Goal: Navigation & Orientation: Find specific page/section

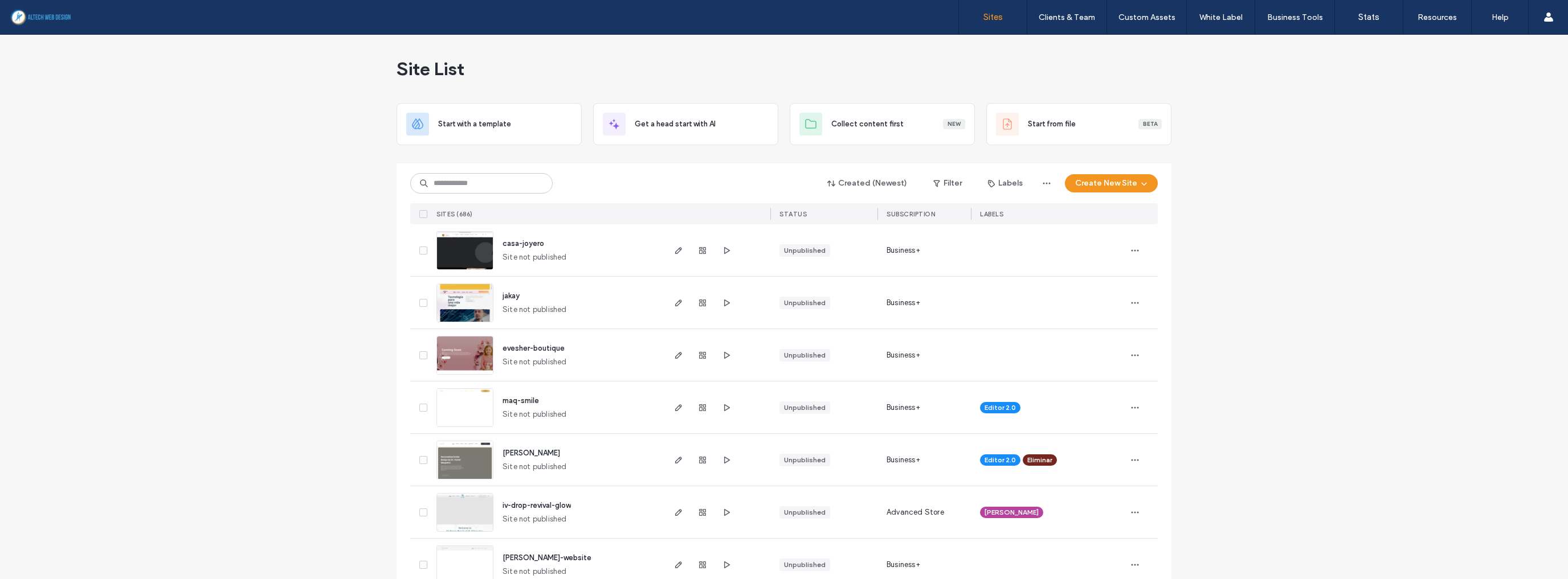
click at [491, 189] on input at bounding box center [481, 183] width 142 height 21
click at [492, 188] on input at bounding box center [481, 183] width 142 height 21
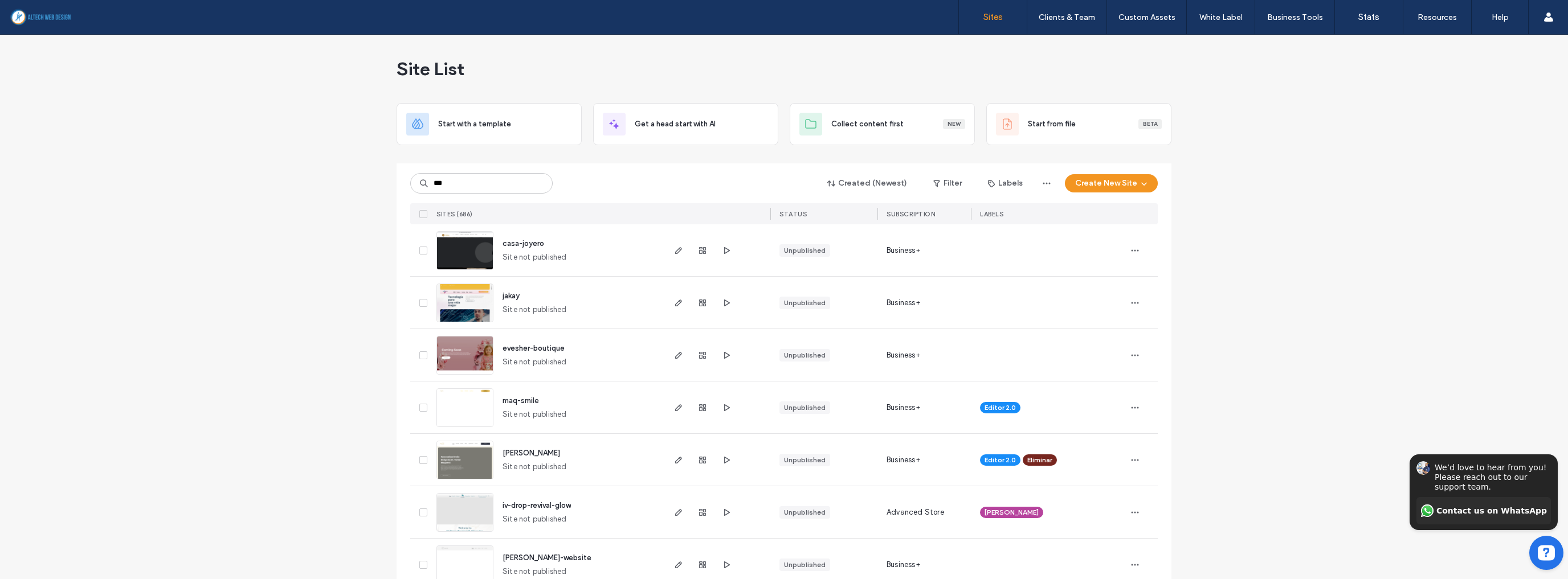
type input "***"
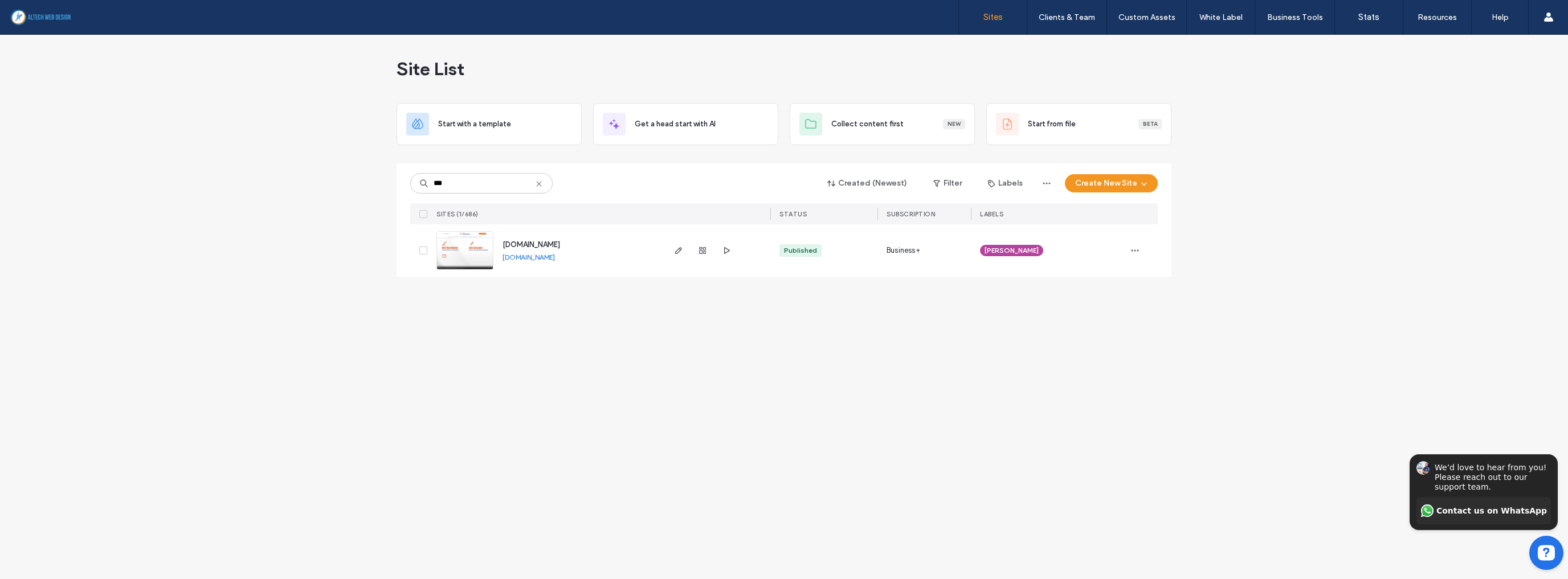
click at [546, 258] on link "[DOMAIN_NAME]" at bounding box center [528, 257] width 52 height 9
click at [540, 182] on icon at bounding box center [539, 184] width 9 height 9
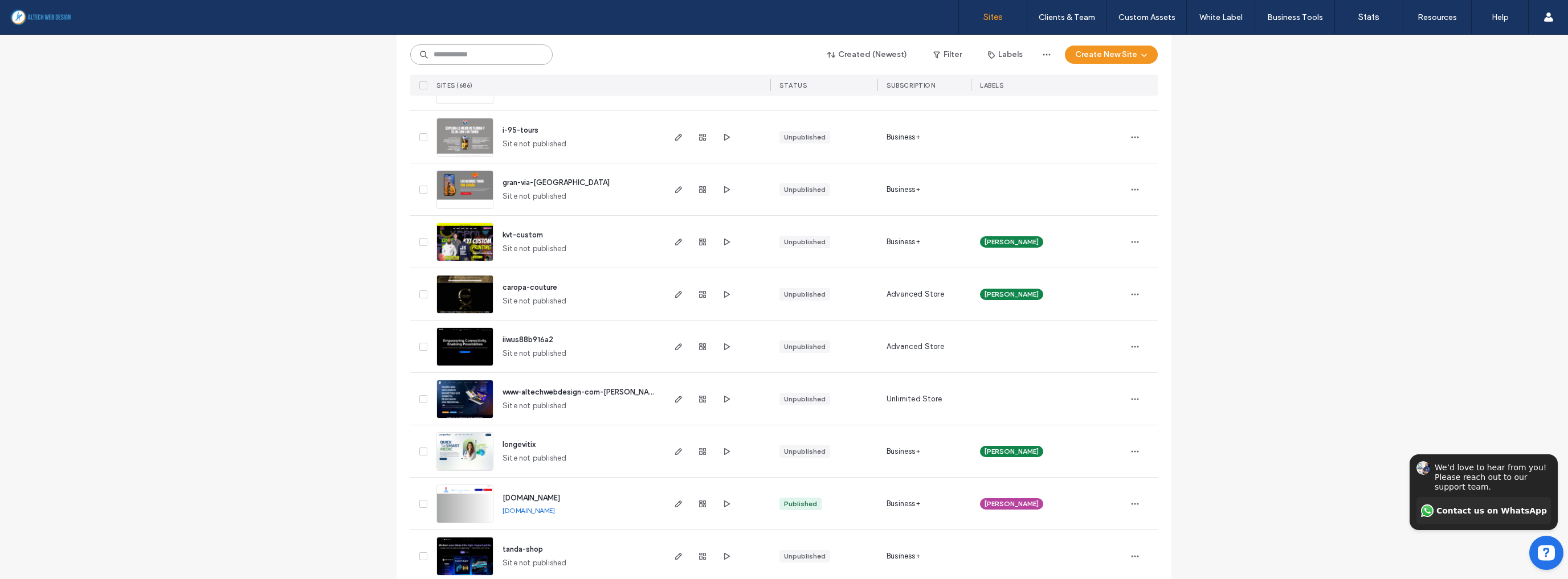
scroll to position [502, 0]
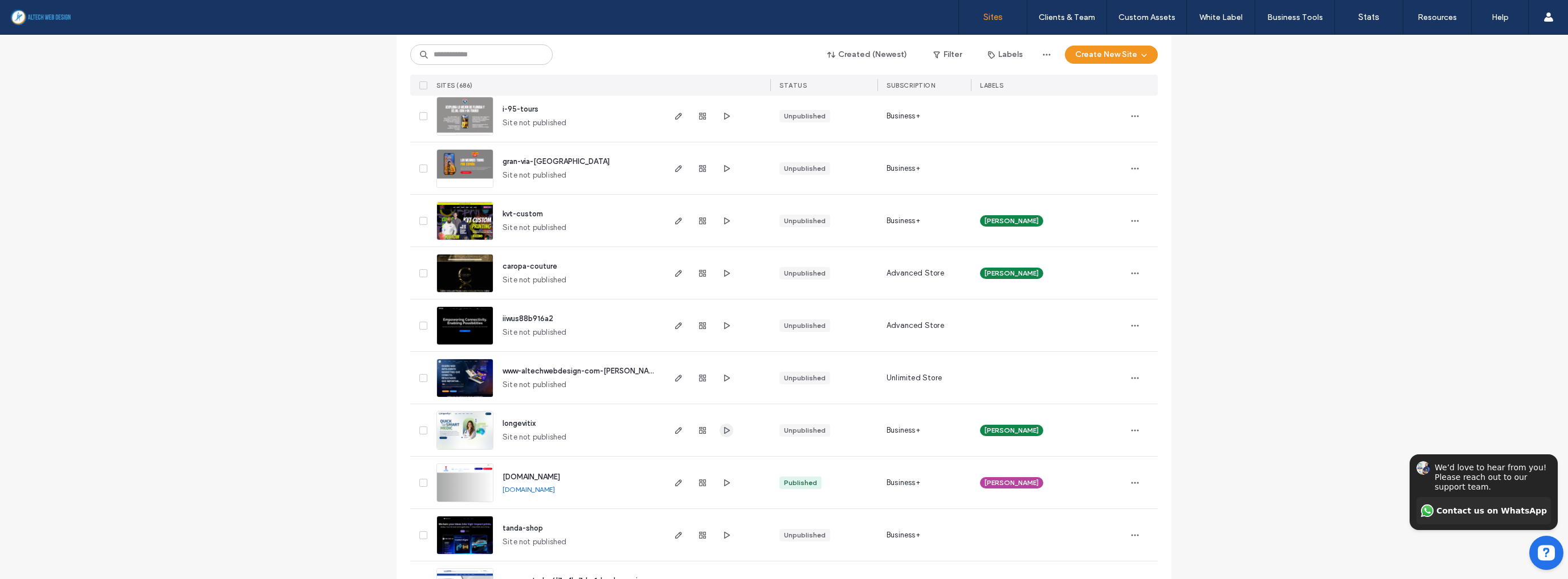
click at [722, 428] on icon "button" at bounding box center [726, 430] width 9 height 9
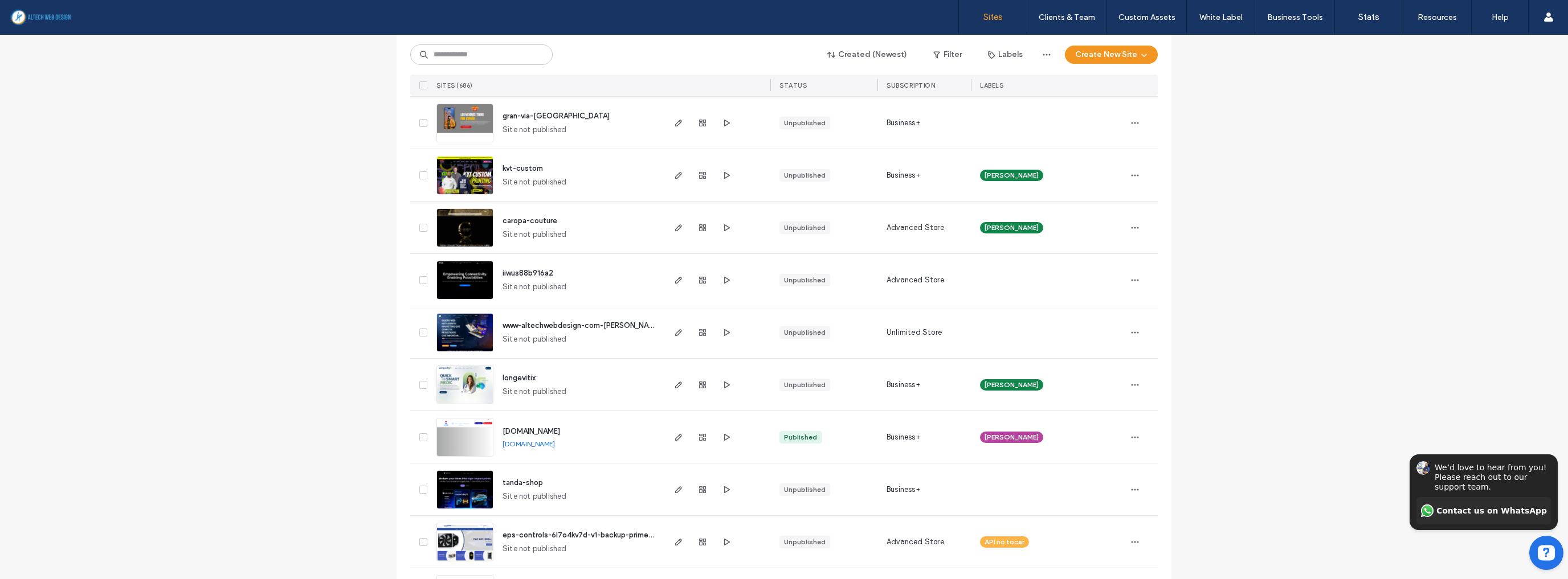
click at [538, 444] on link "[DOMAIN_NAME]" at bounding box center [528, 444] width 52 height 9
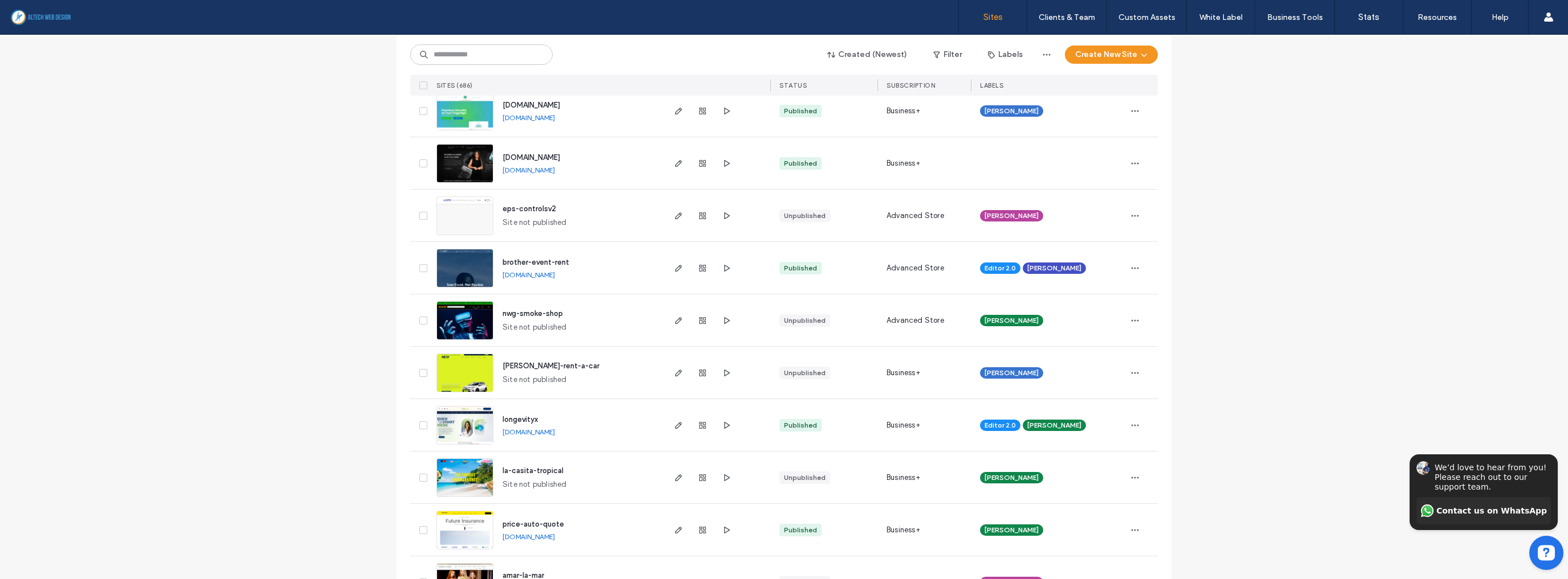
scroll to position [1093, 0]
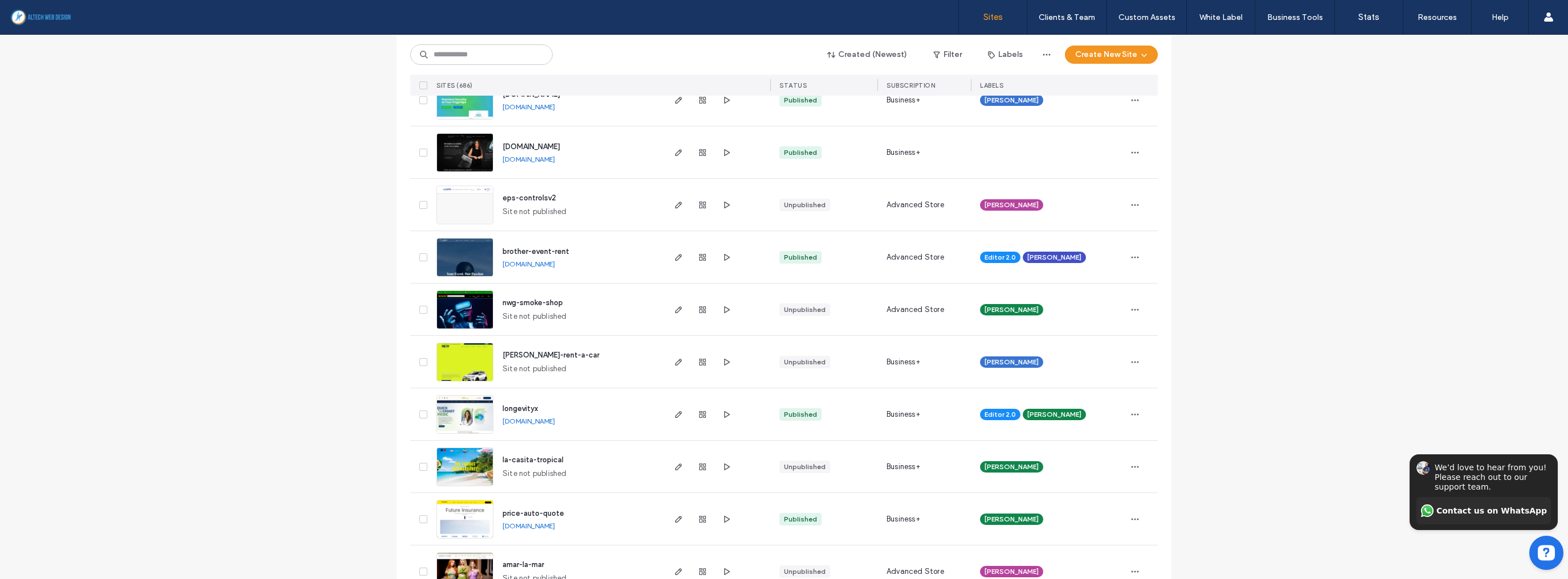
click at [555, 419] on link "[DOMAIN_NAME]" at bounding box center [528, 422] width 52 height 9
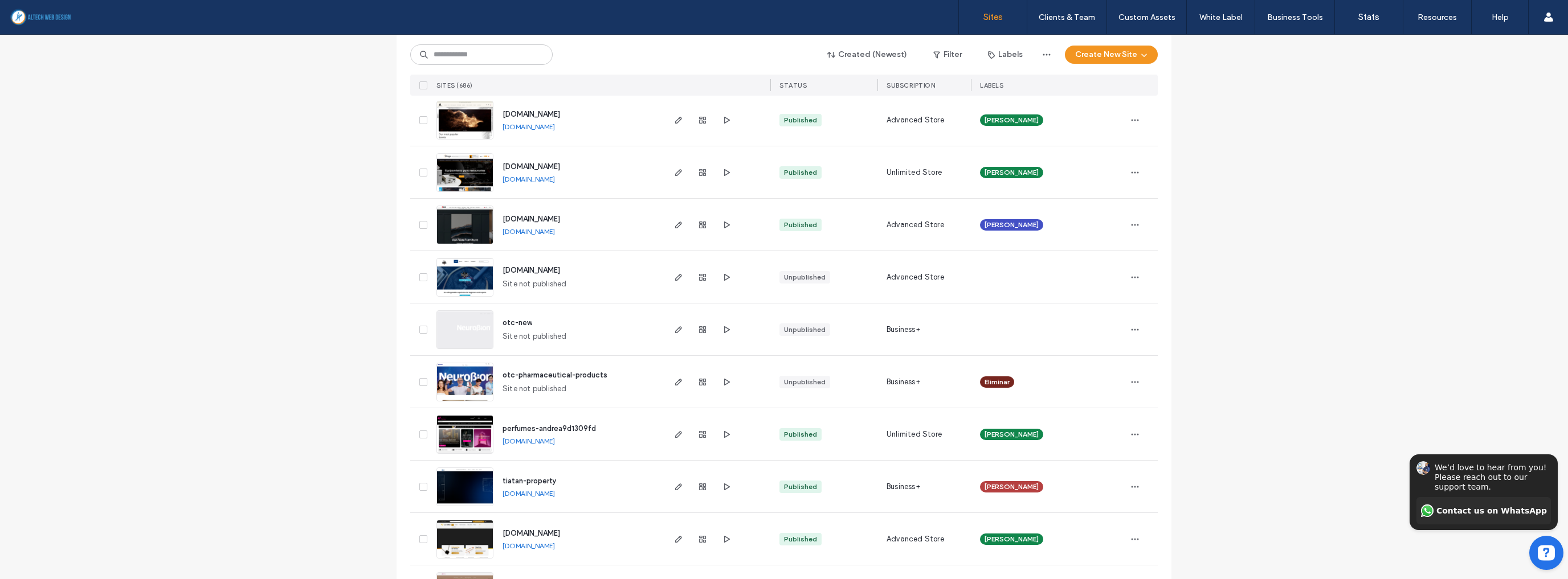
scroll to position [2050, 0]
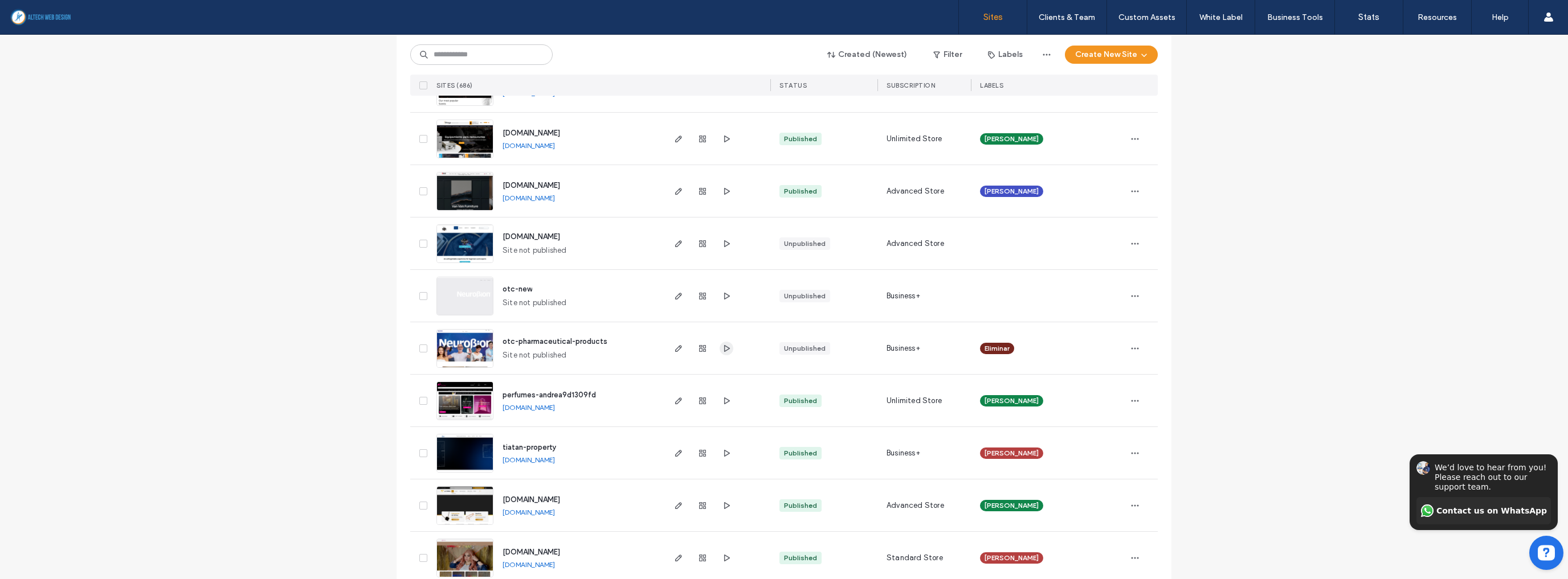
click at [724, 349] on use "button" at bounding box center [726, 348] width 6 height 7
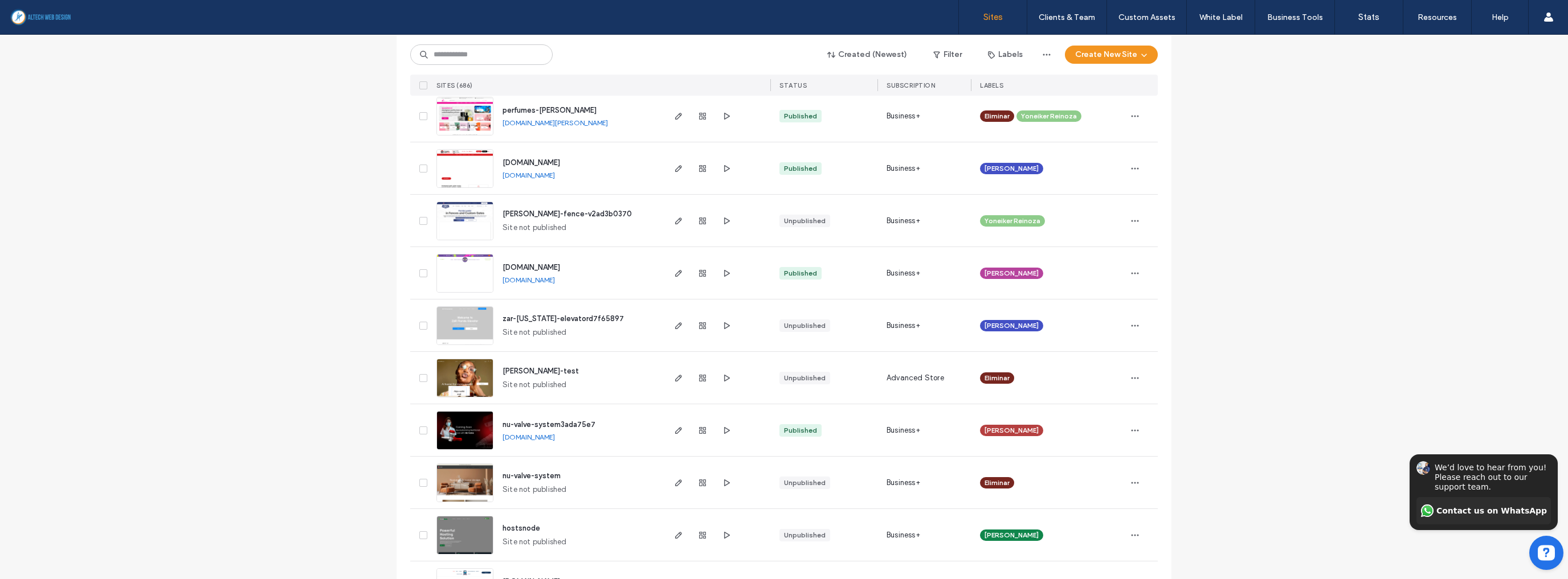
scroll to position [2688, 0]
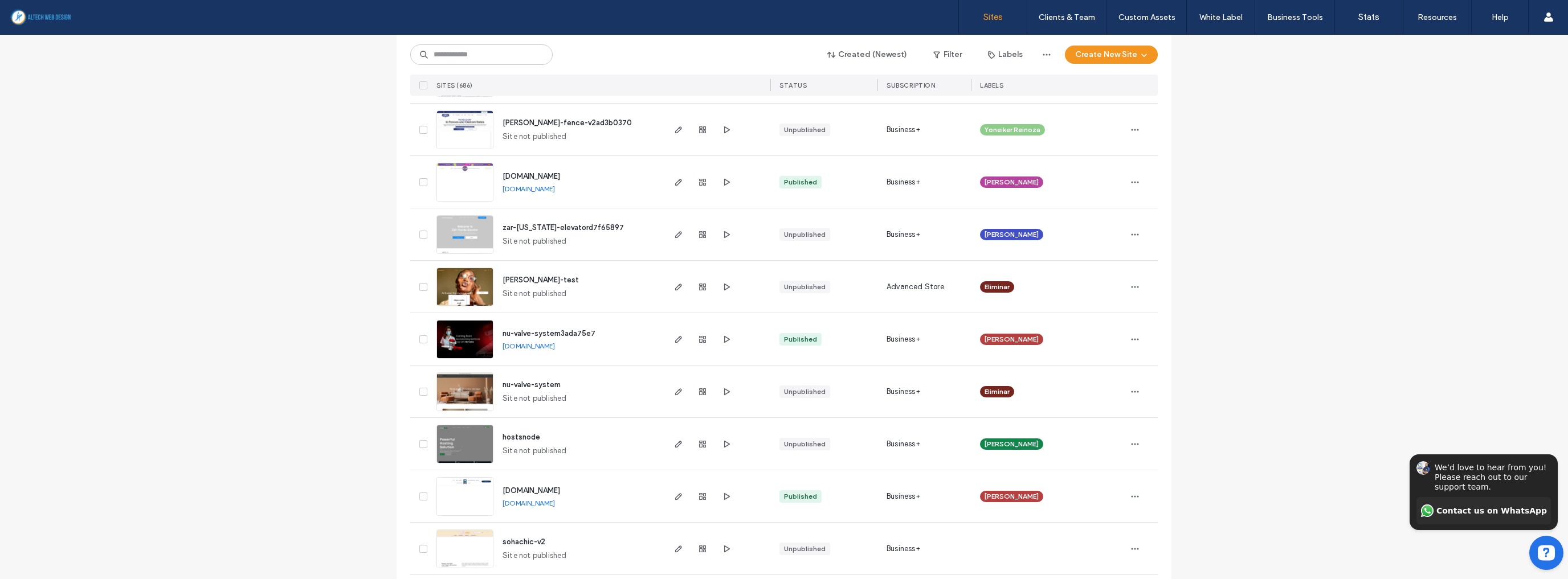
click at [555, 348] on link "[DOMAIN_NAME]" at bounding box center [528, 346] width 52 height 9
click at [722, 340] on icon "button" at bounding box center [726, 339] width 9 height 9
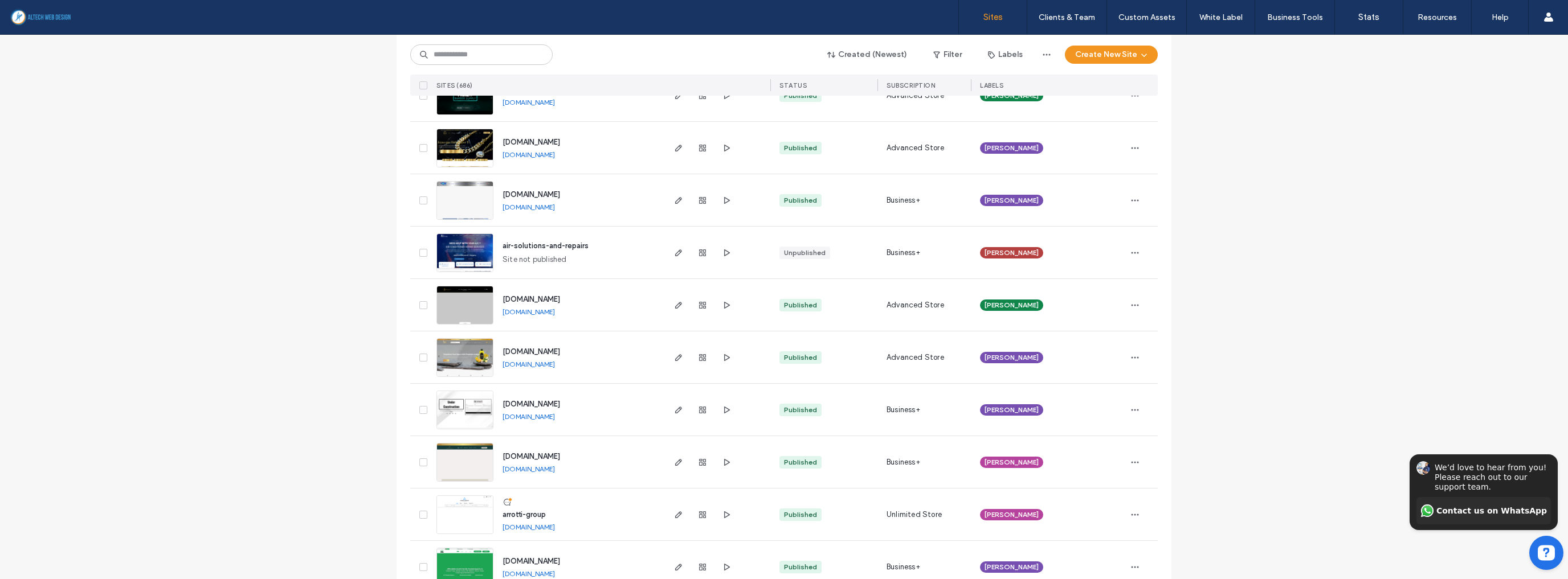
scroll to position [3615, 0]
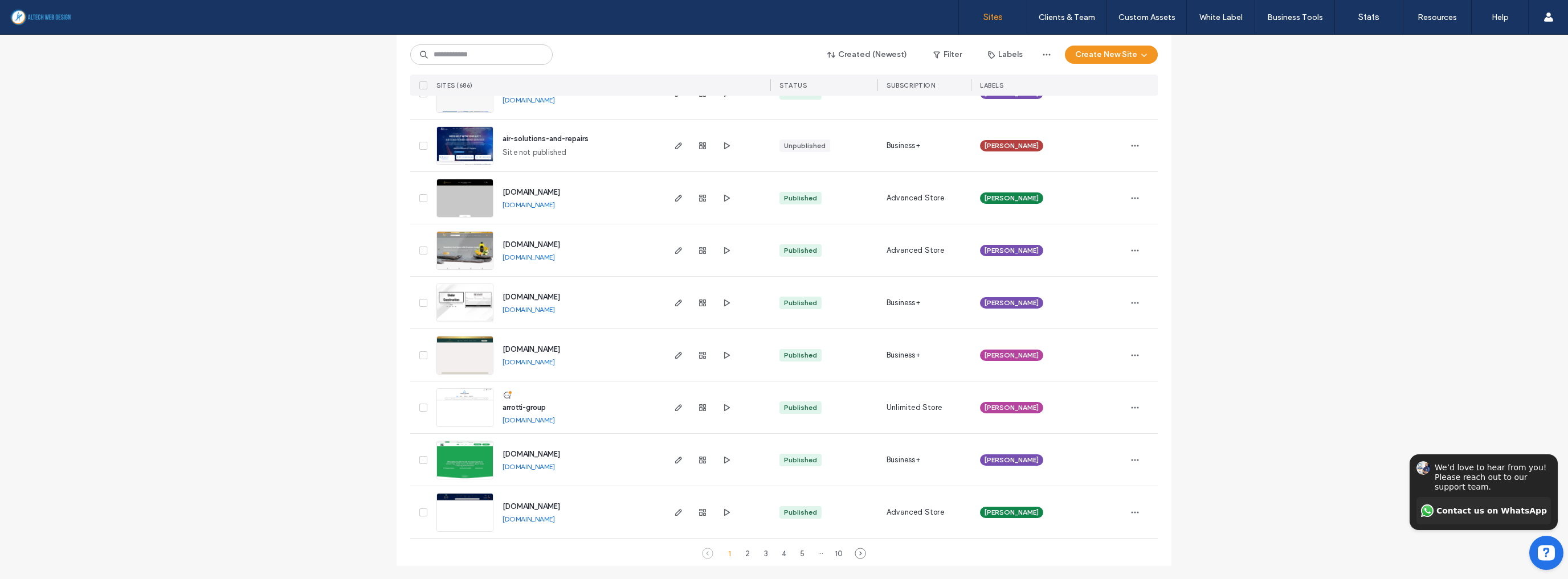
click at [552, 360] on link "[DOMAIN_NAME]" at bounding box center [528, 362] width 52 height 9
click at [741, 546] on div "2" at bounding box center [748, 553] width 14 height 14
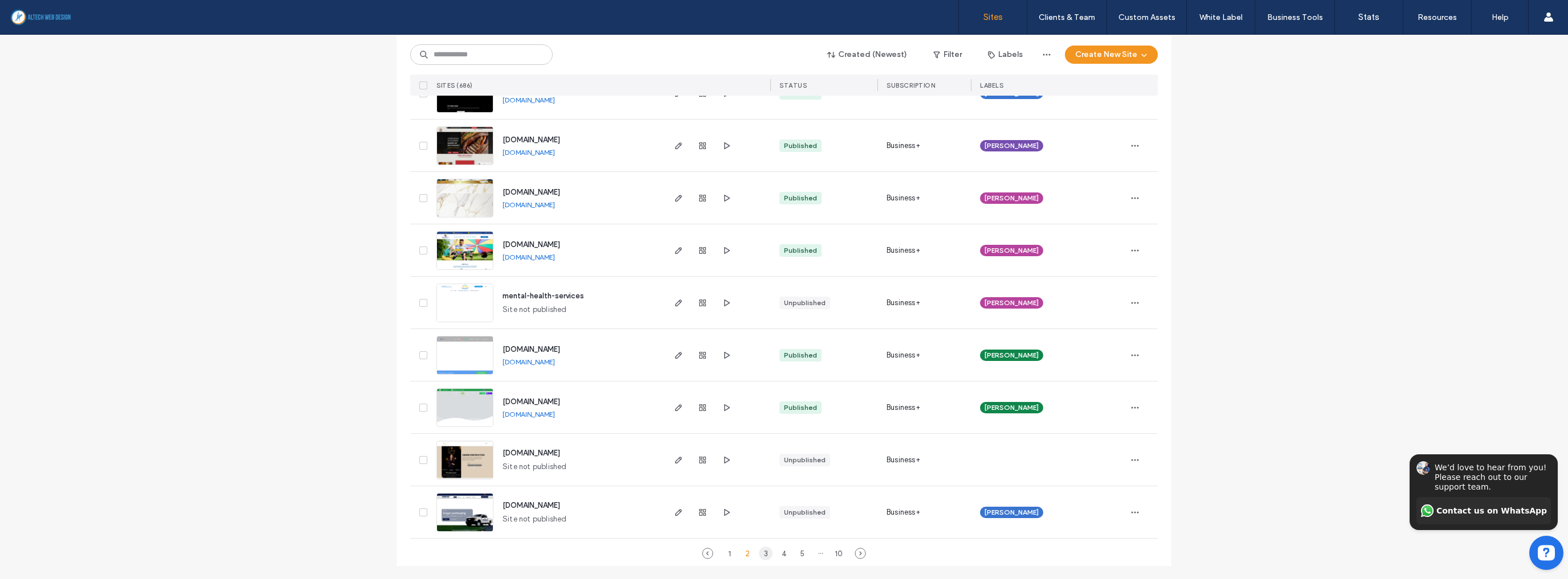
click at [762, 551] on div "3" at bounding box center [766, 553] width 14 height 14
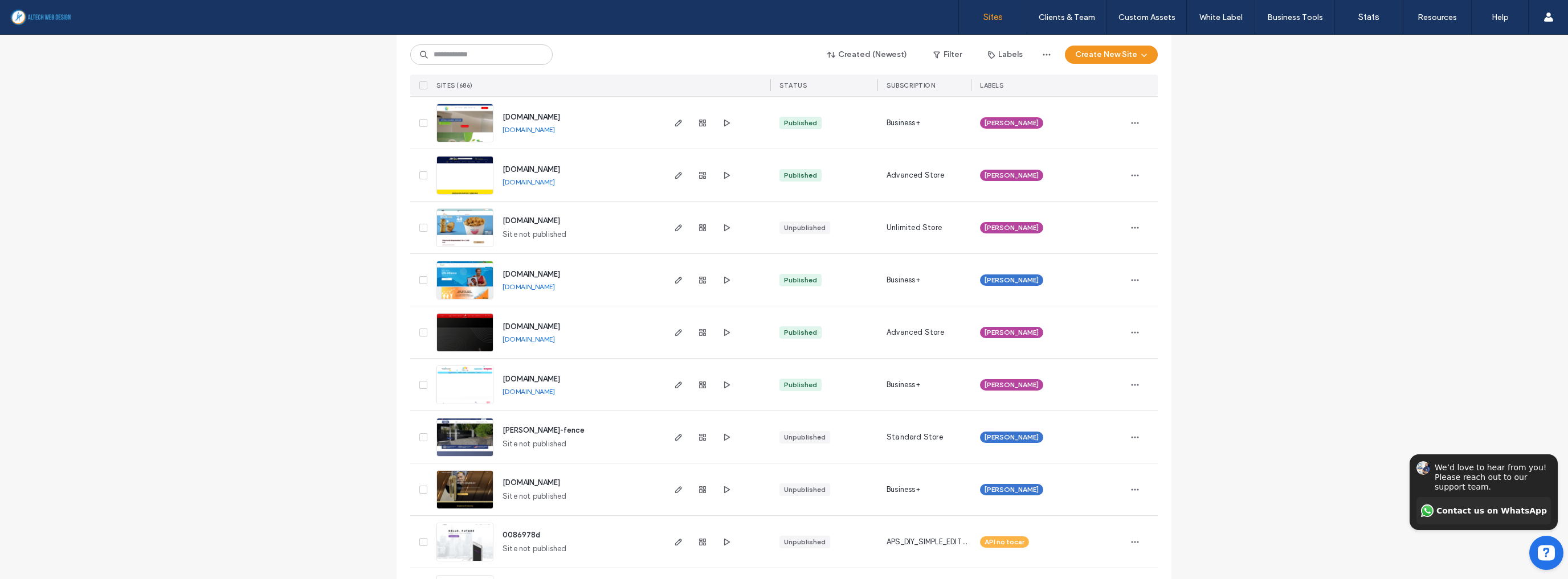
scroll to position [1913, 0]
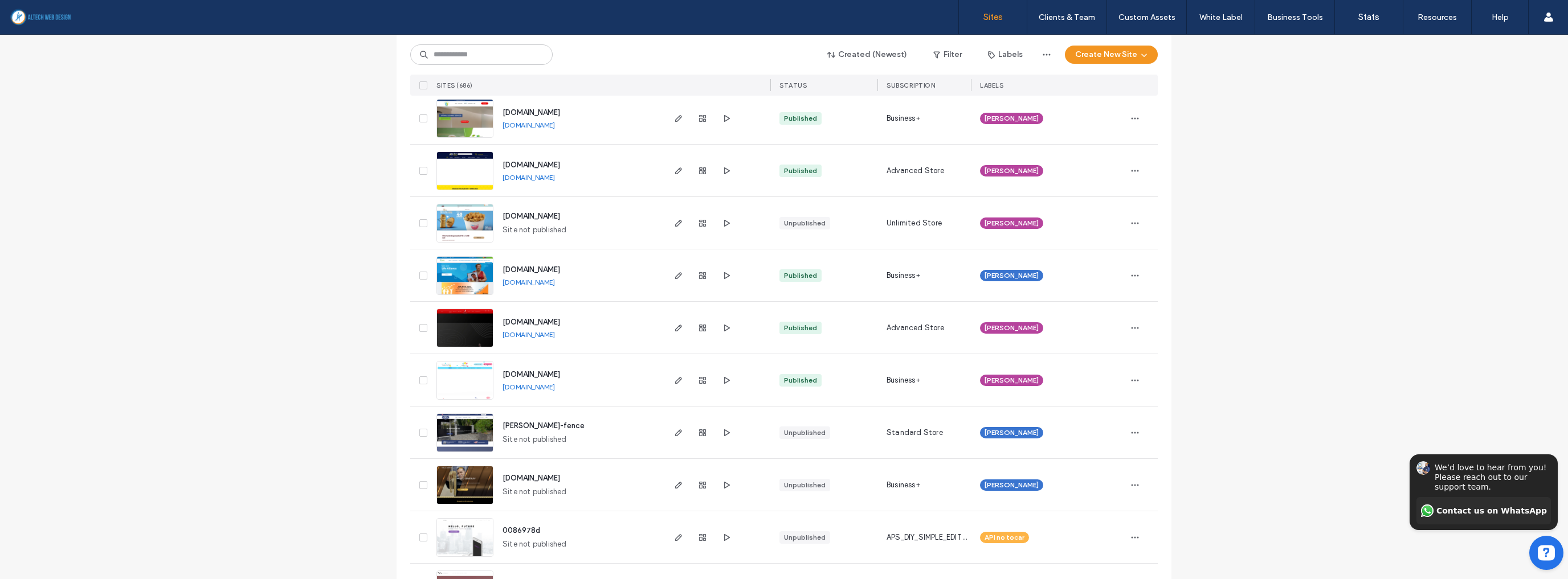
click at [525, 281] on link "[DOMAIN_NAME]" at bounding box center [528, 282] width 52 height 9
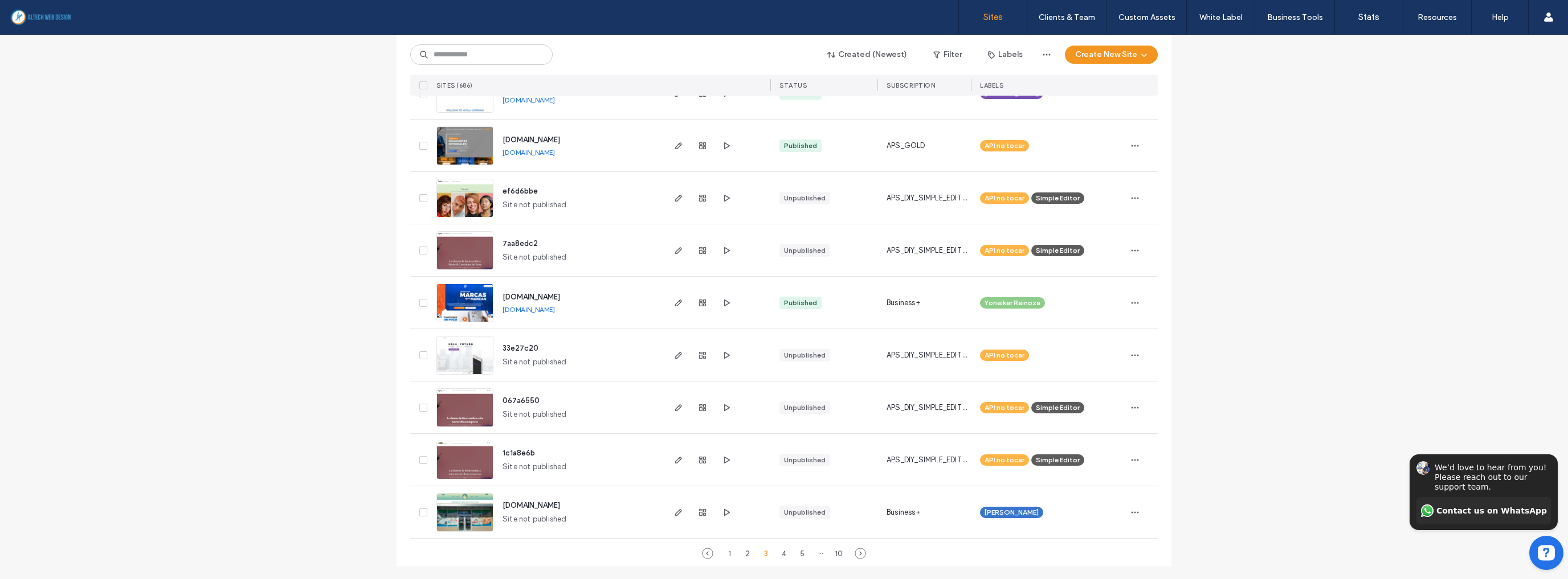
scroll to position [3615, 0]
click at [781, 551] on div "4" at bounding box center [784, 553] width 14 height 14
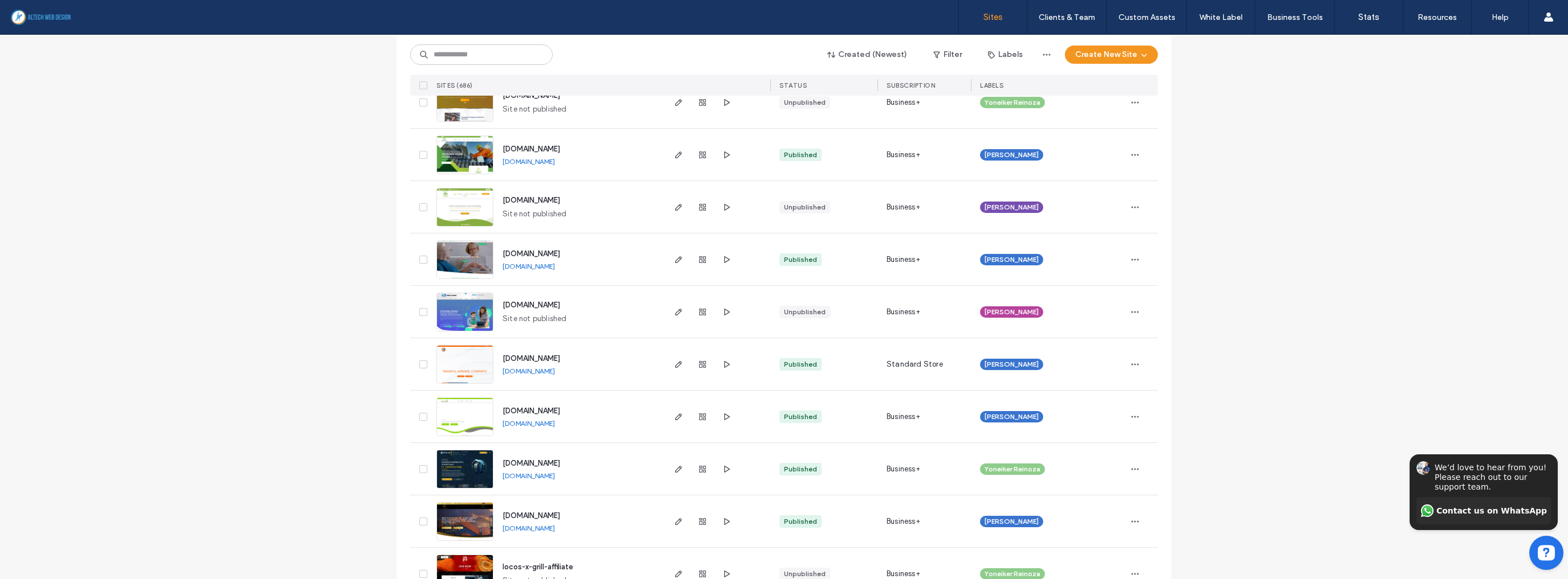
scroll to position [2050, 0]
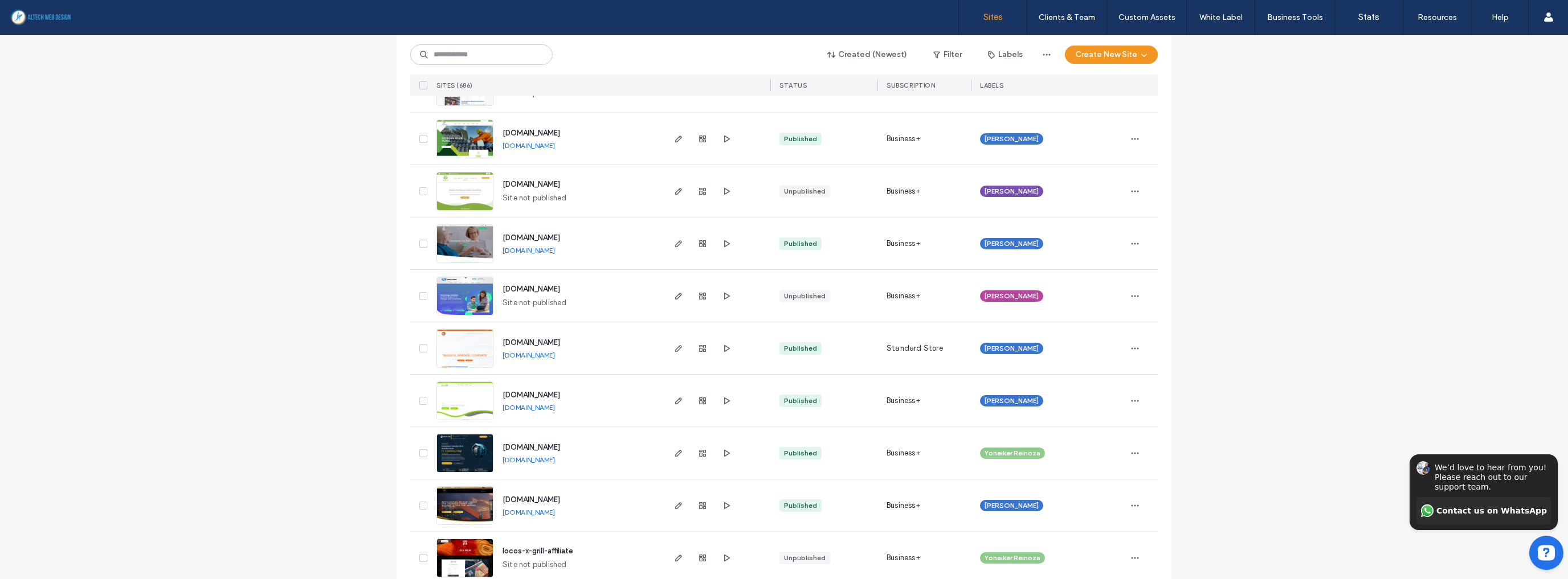
click at [537, 407] on link "[DOMAIN_NAME]" at bounding box center [528, 408] width 52 height 9
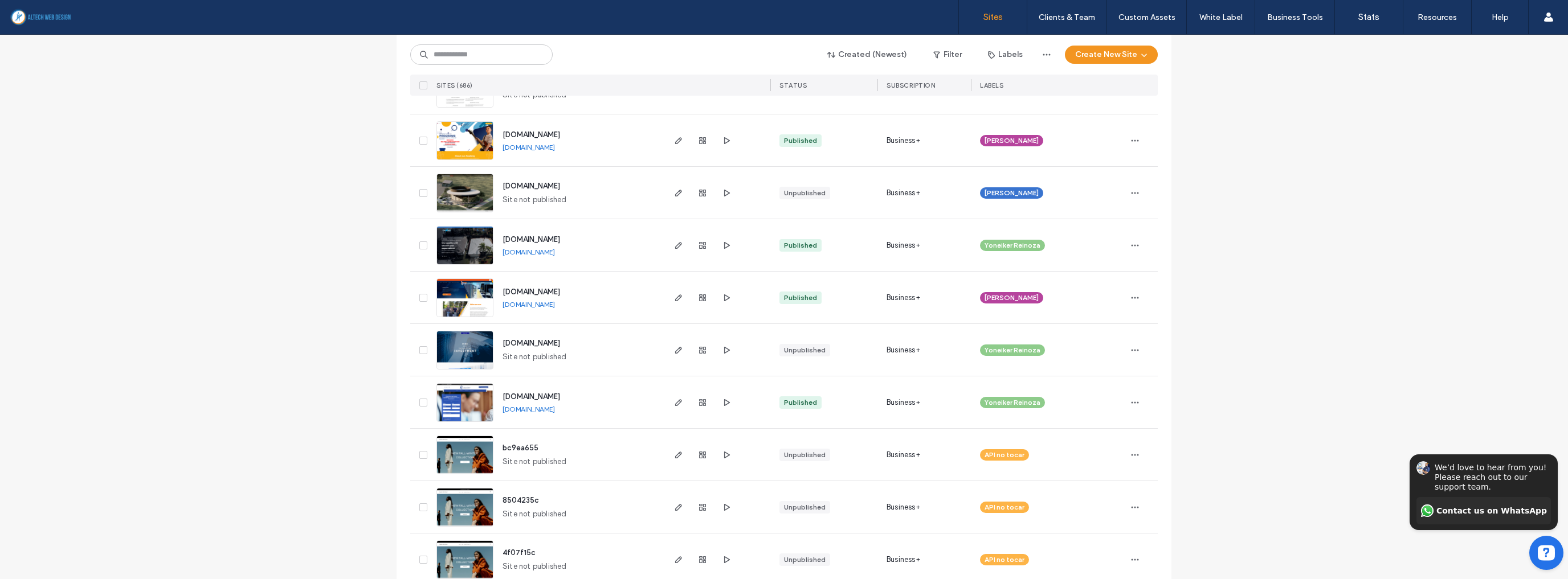
scroll to position [3615, 0]
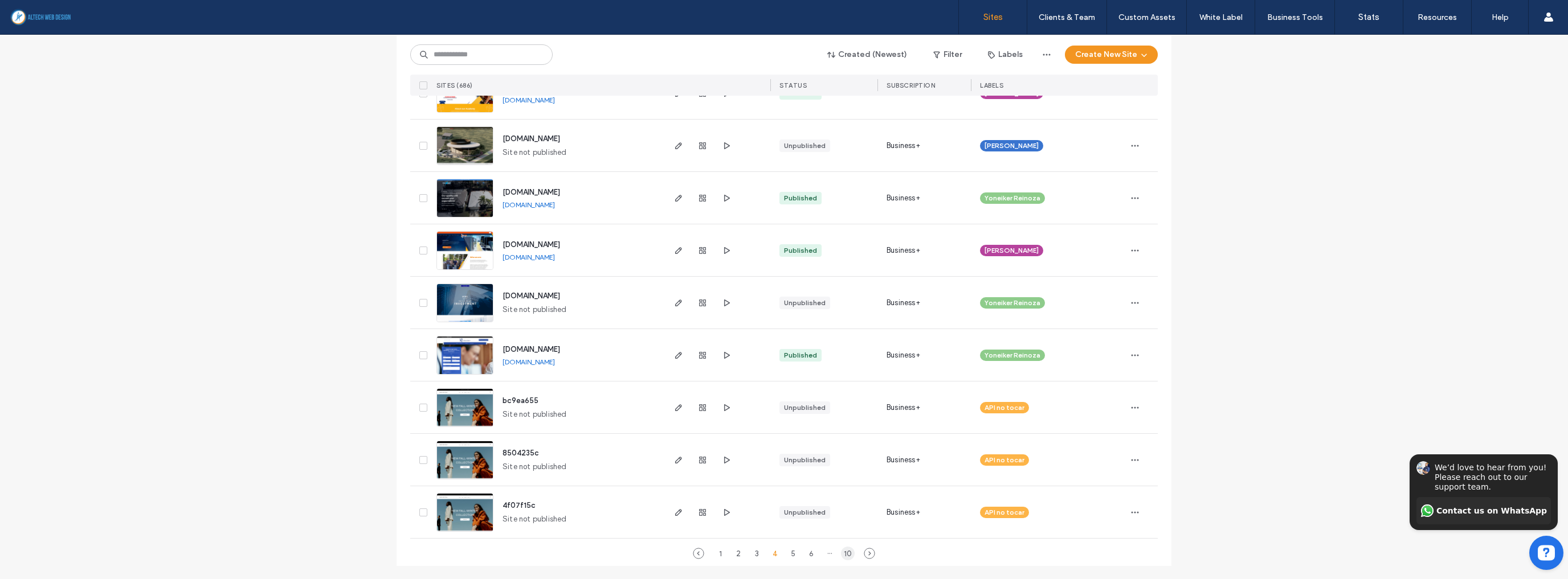
click at [845, 555] on div "10" at bounding box center [848, 553] width 14 height 14
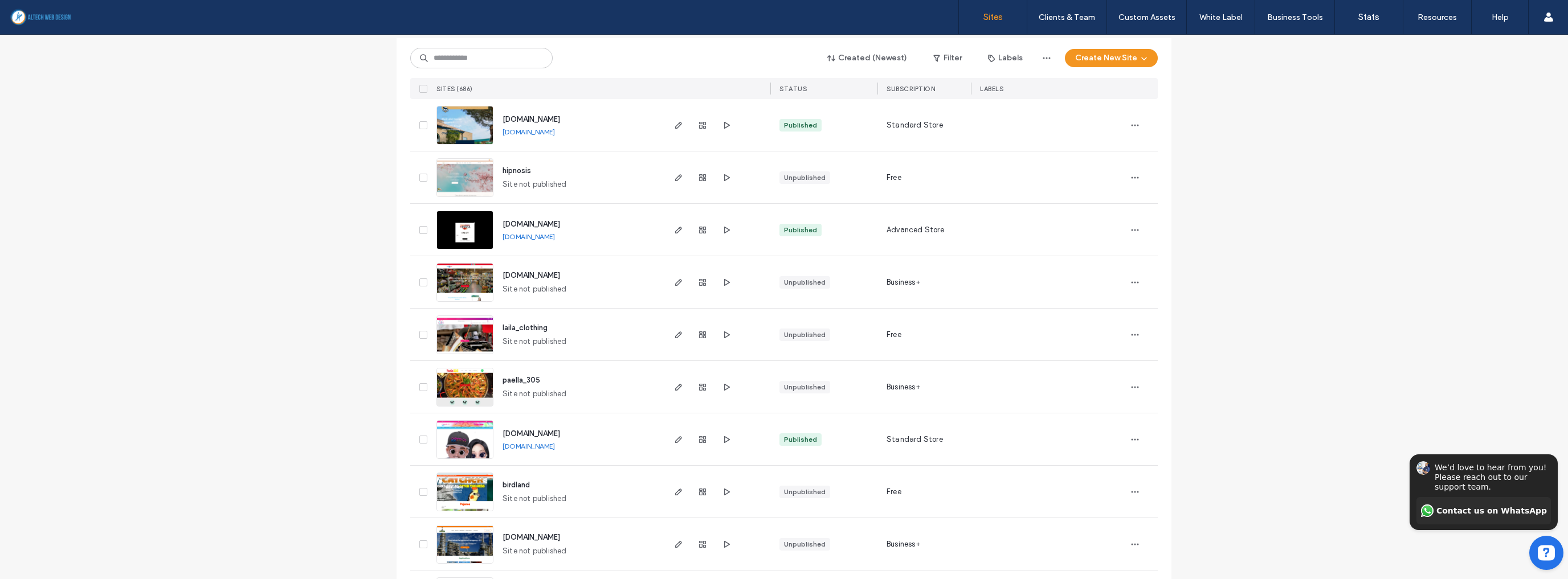
scroll to position [262, 0]
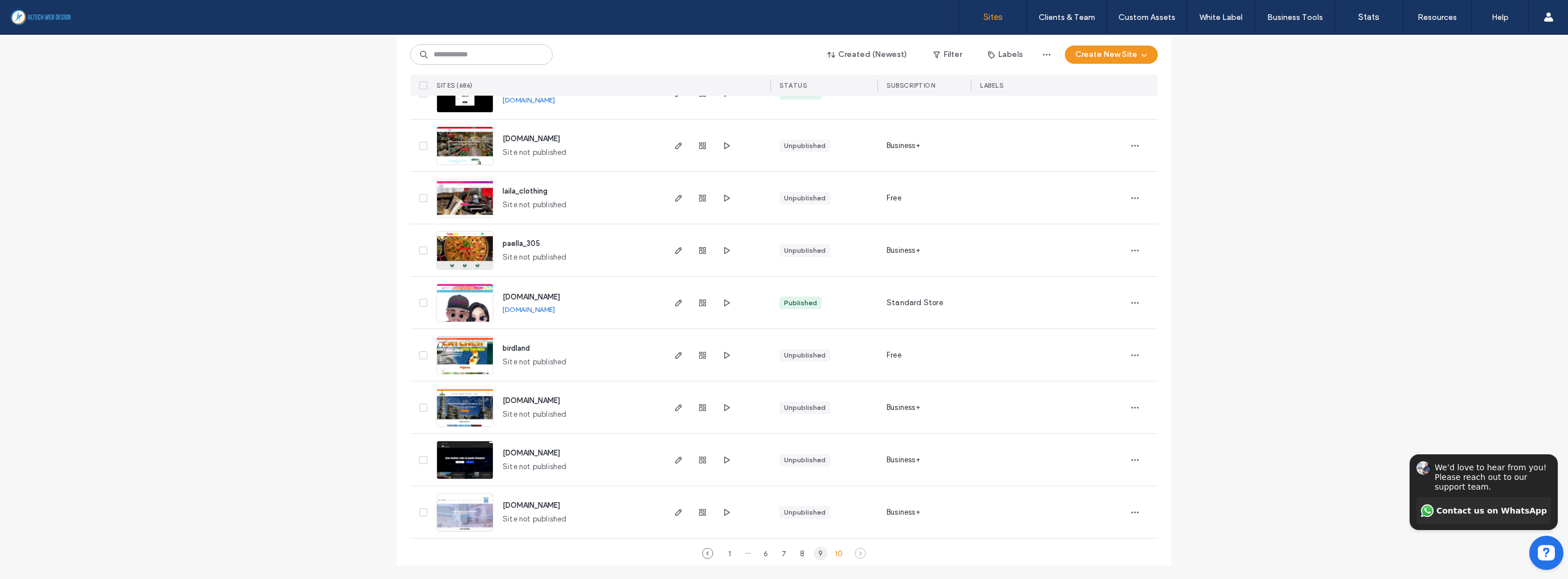
click at [820, 553] on div "9" at bounding box center [820, 553] width 14 height 14
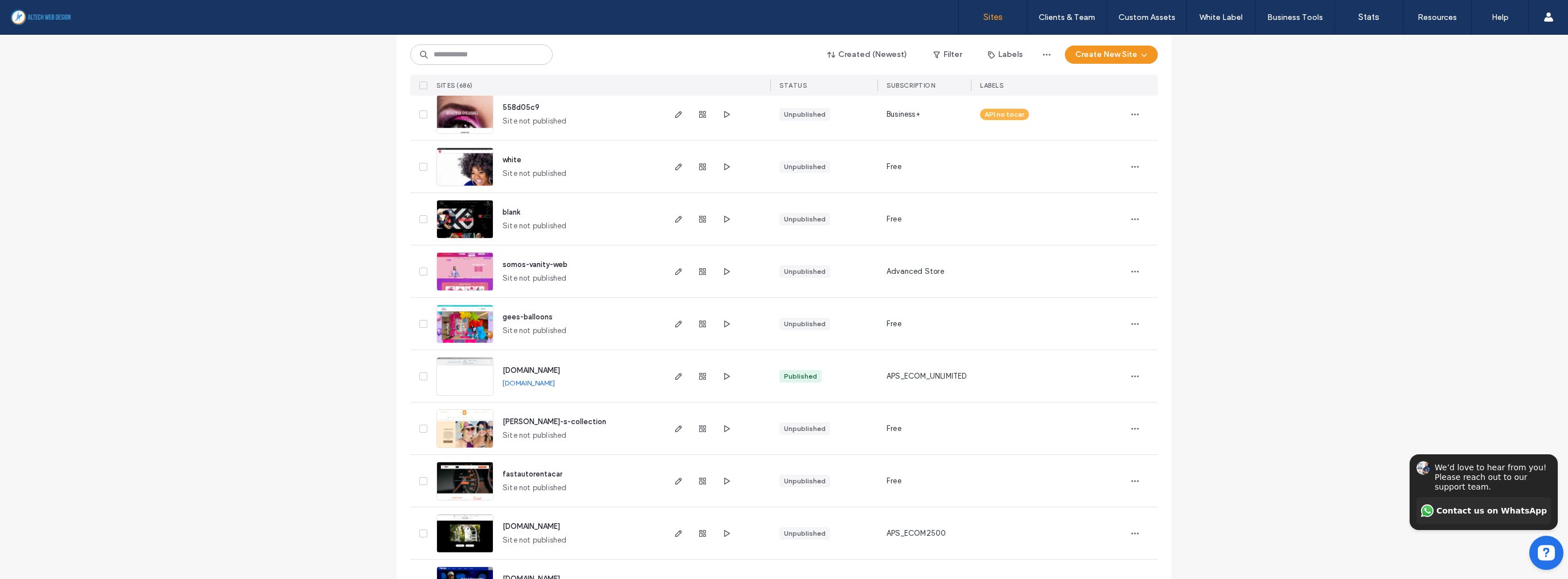
scroll to position [137, 0]
click at [522, 381] on link "[DOMAIN_NAME]" at bounding box center [528, 383] width 52 height 9
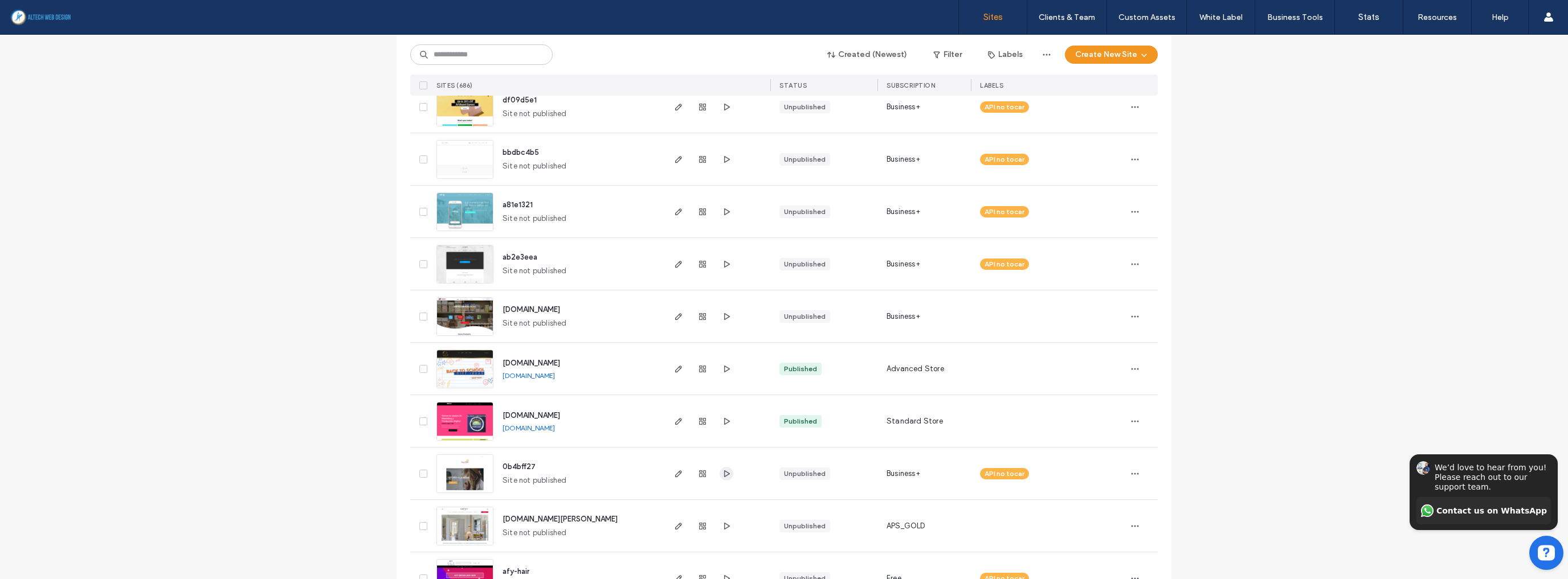
scroll to position [3615, 0]
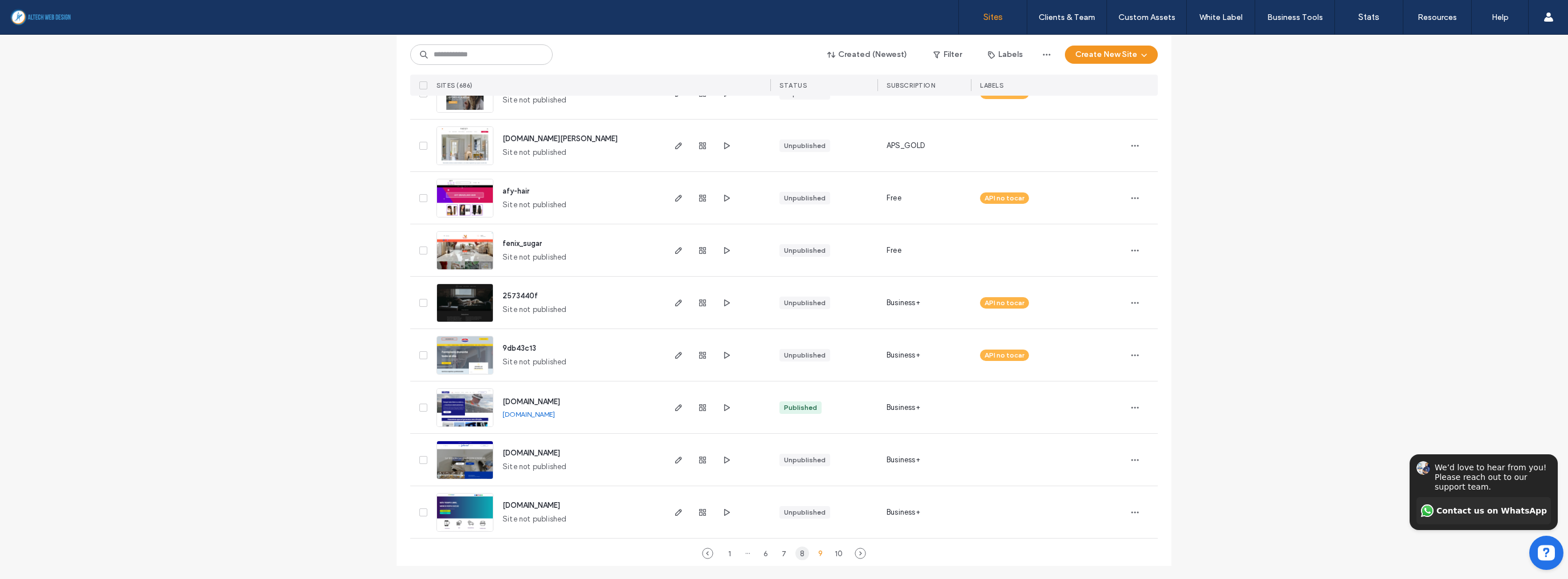
click at [799, 548] on div "8" at bounding box center [802, 553] width 14 height 14
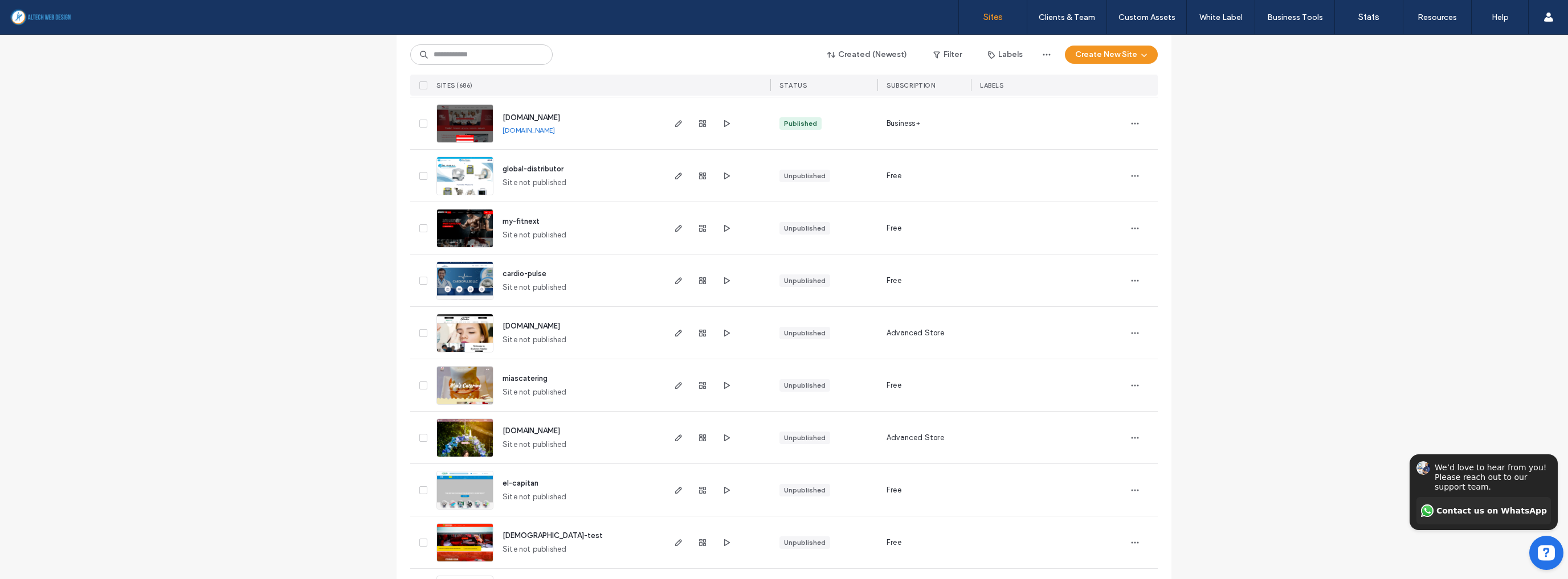
scroll to position [3387, 0]
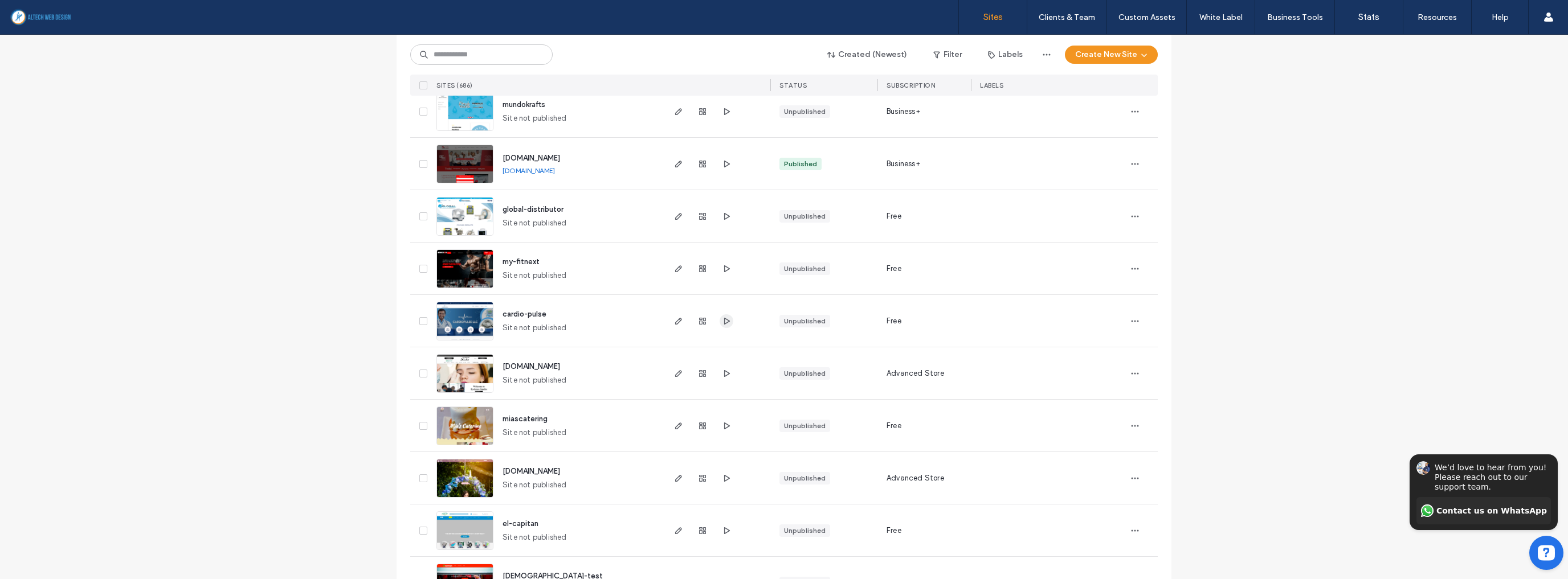
click at [724, 321] on use "button" at bounding box center [726, 321] width 6 height 7
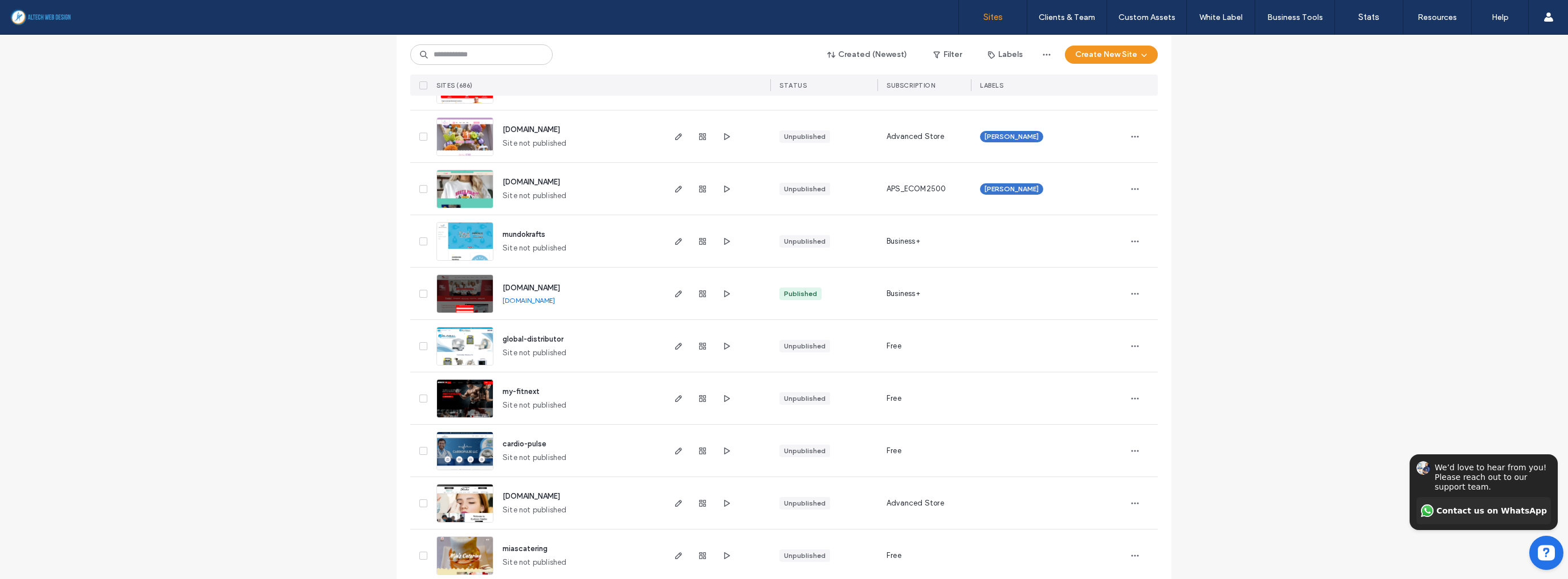
scroll to position [3250, 0]
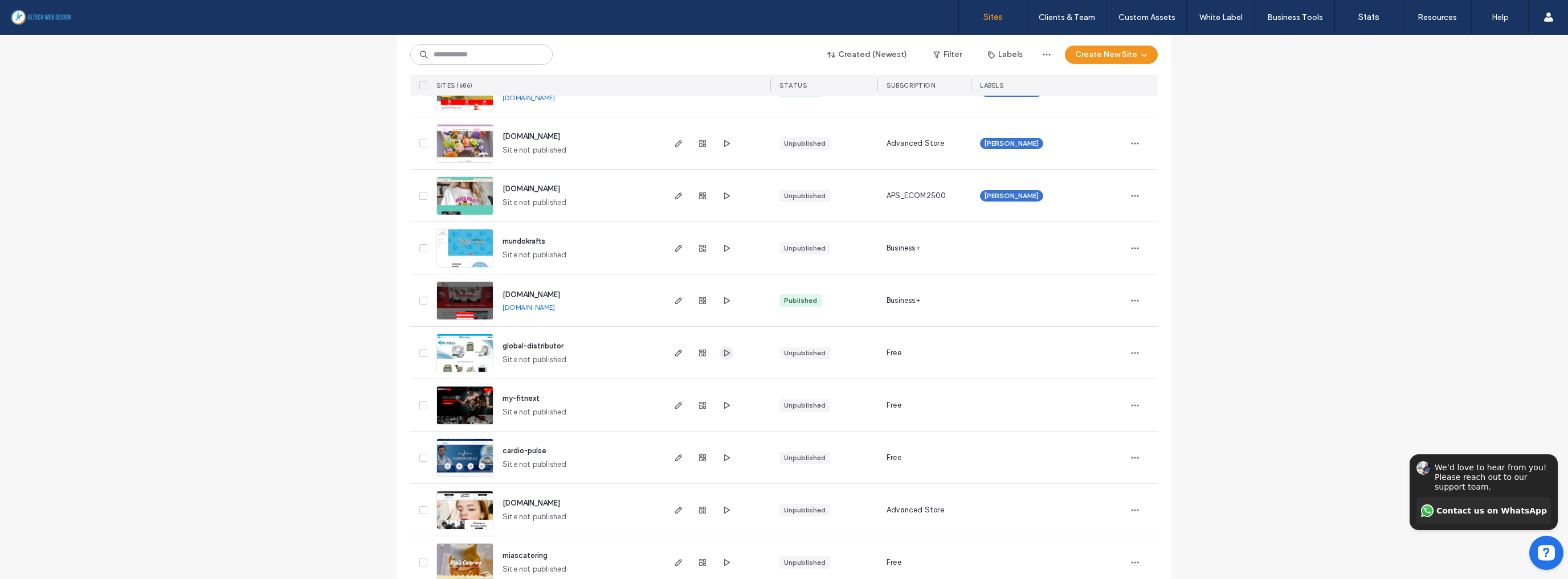
click at [724, 352] on icon "button" at bounding box center [726, 353] width 9 height 9
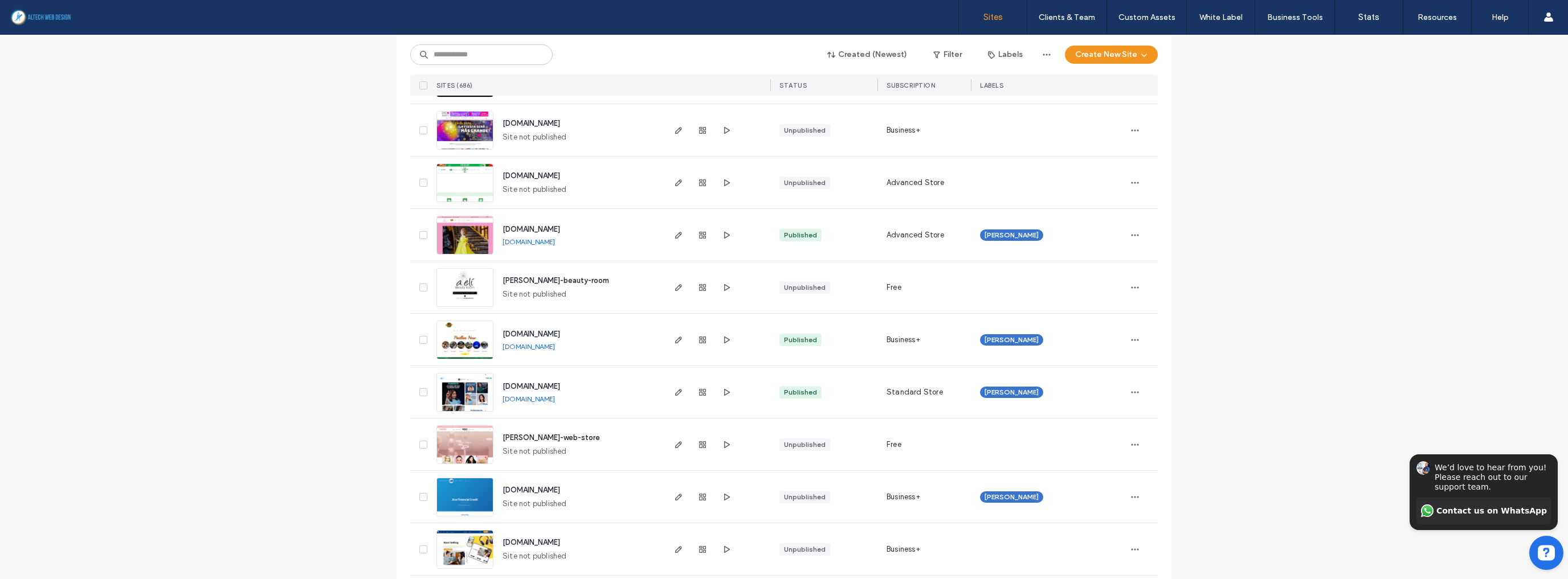
scroll to position [2339, 0]
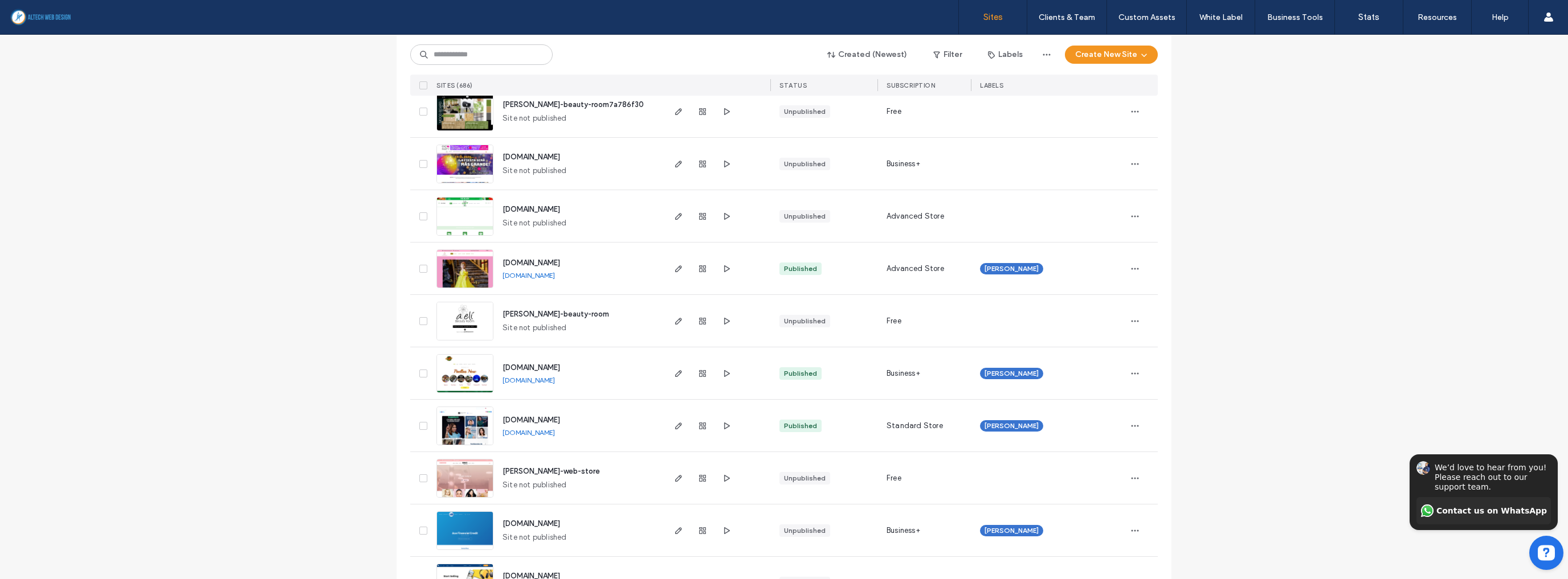
click at [555, 433] on link "[DOMAIN_NAME]" at bounding box center [528, 433] width 52 height 9
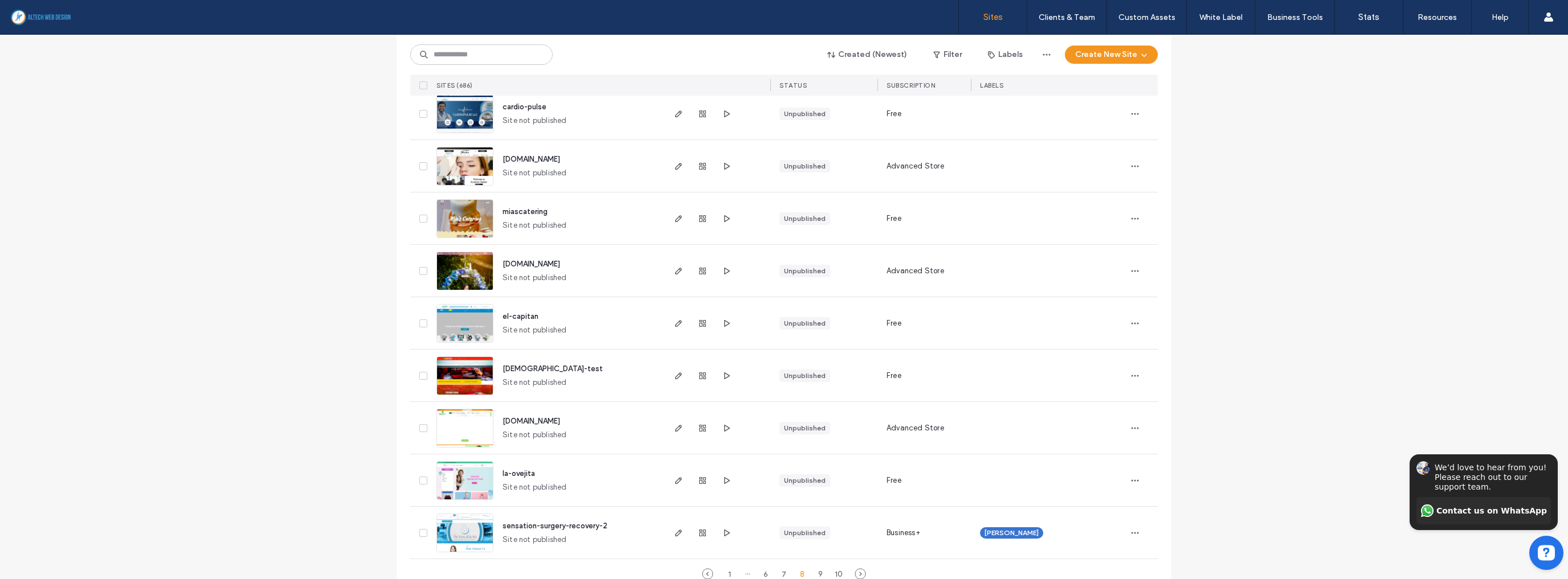
scroll to position [3615, 0]
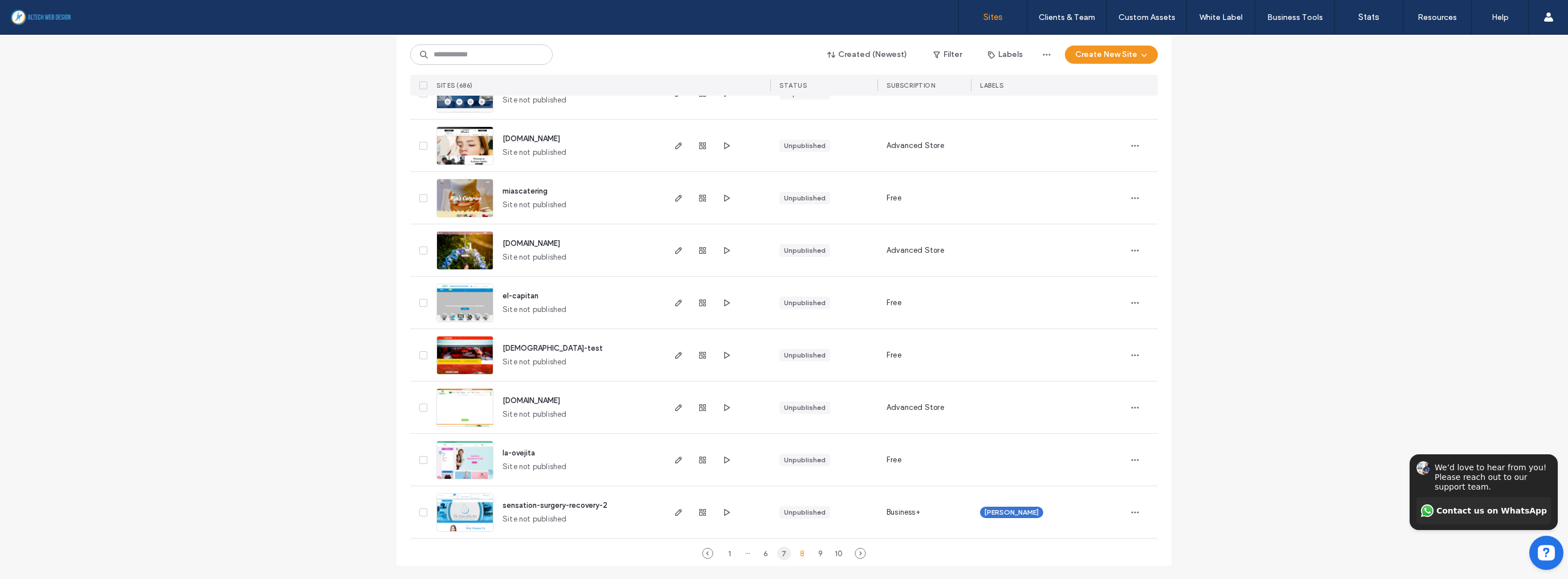
click at [780, 553] on div "7" at bounding box center [784, 553] width 14 height 14
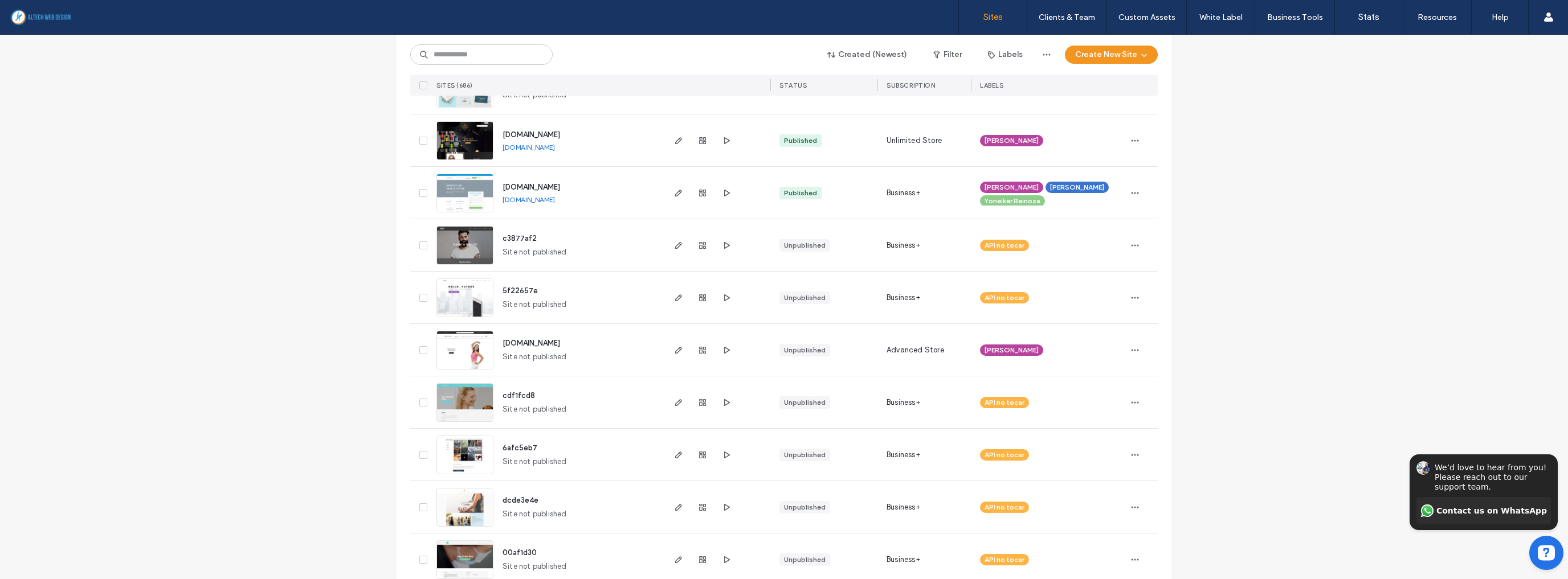
scroll to position [1731, 0]
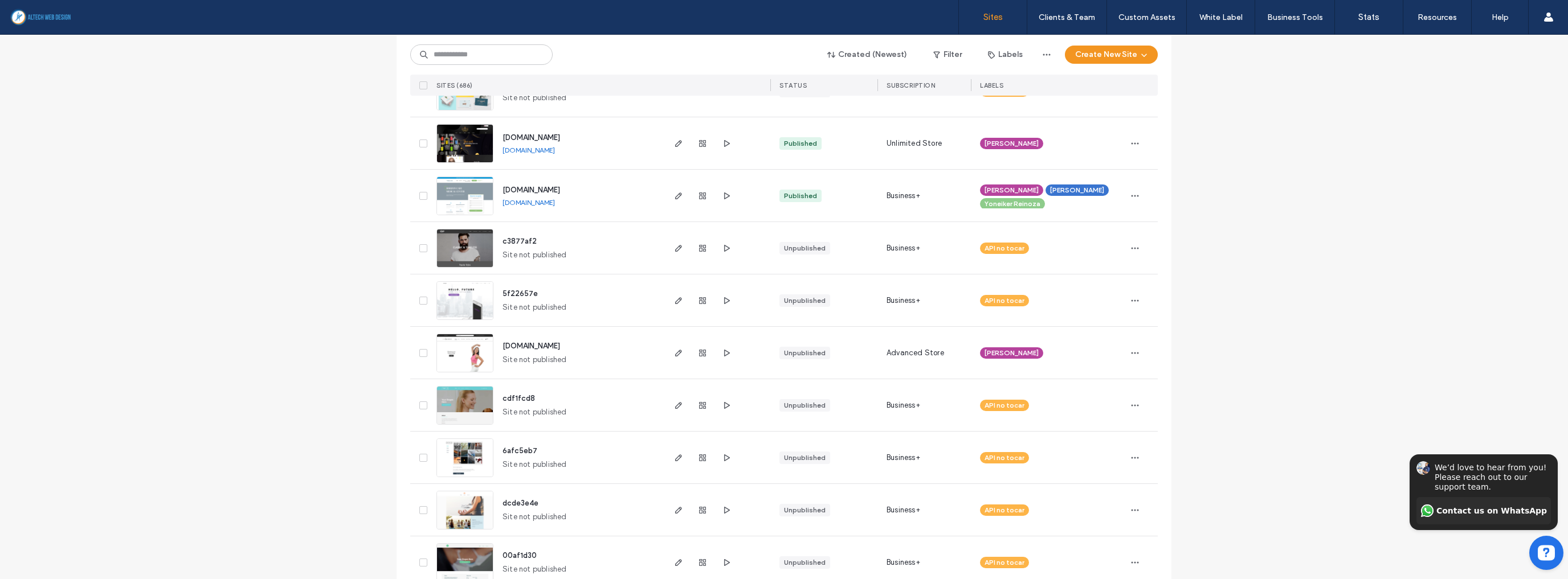
click at [531, 200] on link "[DOMAIN_NAME]" at bounding box center [528, 202] width 52 height 9
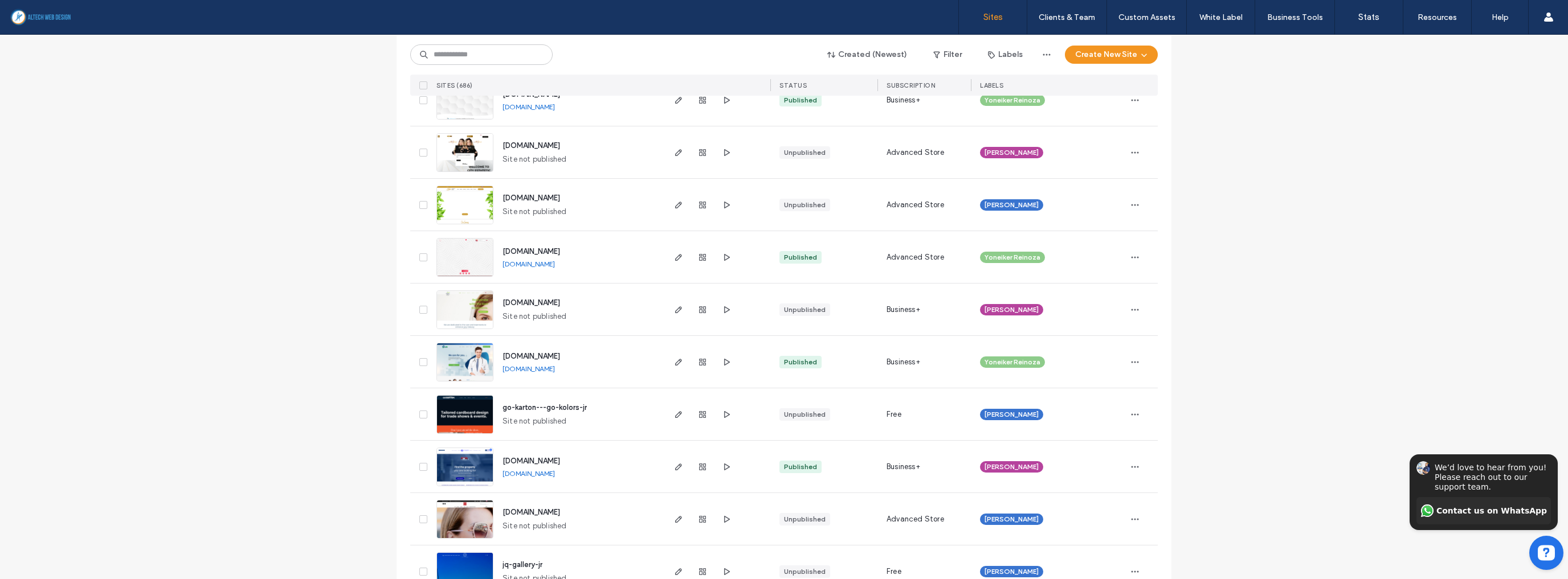
scroll to position [2779, 0]
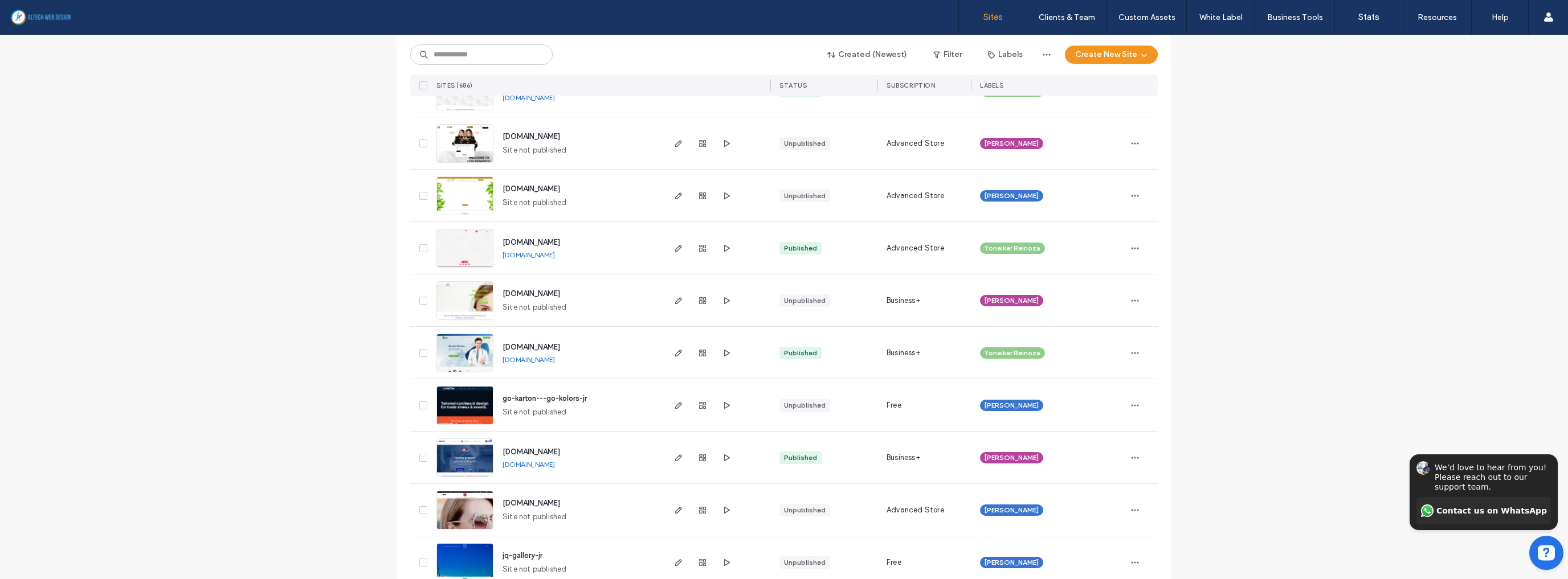
click at [537, 358] on link "[DOMAIN_NAME]" at bounding box center [528, 360] width 52 height 9
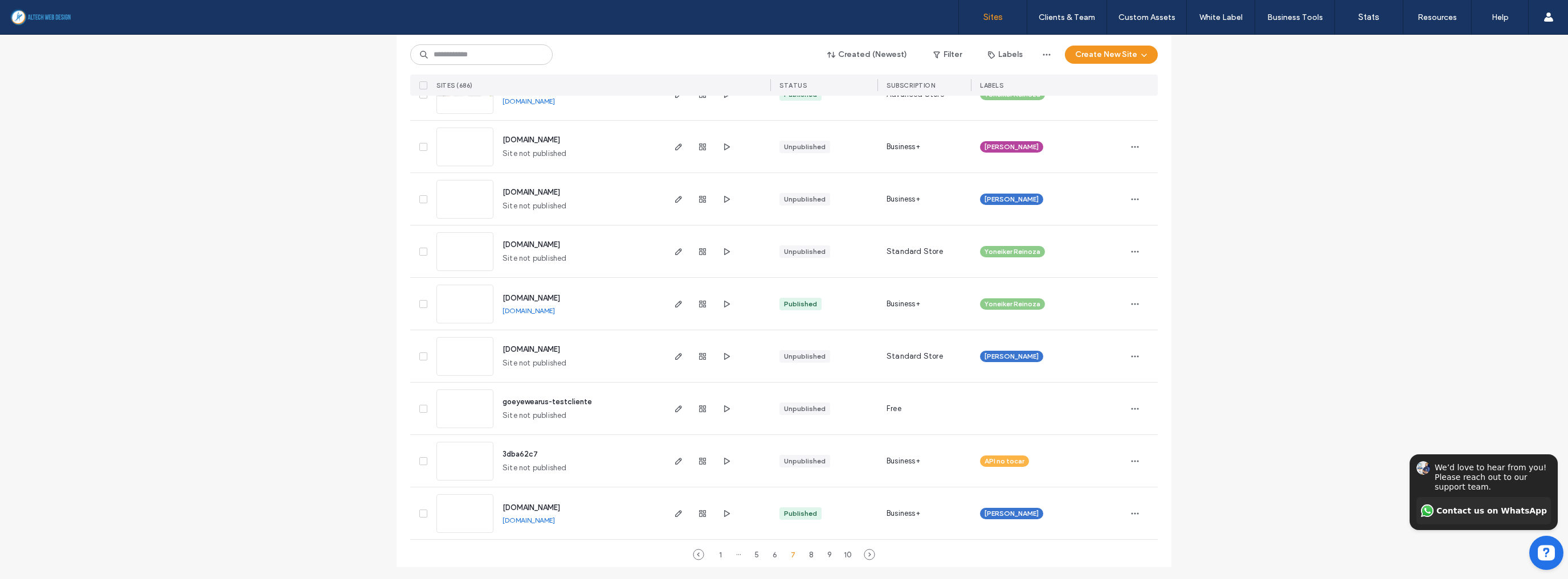
scroll to position [3615, 0]
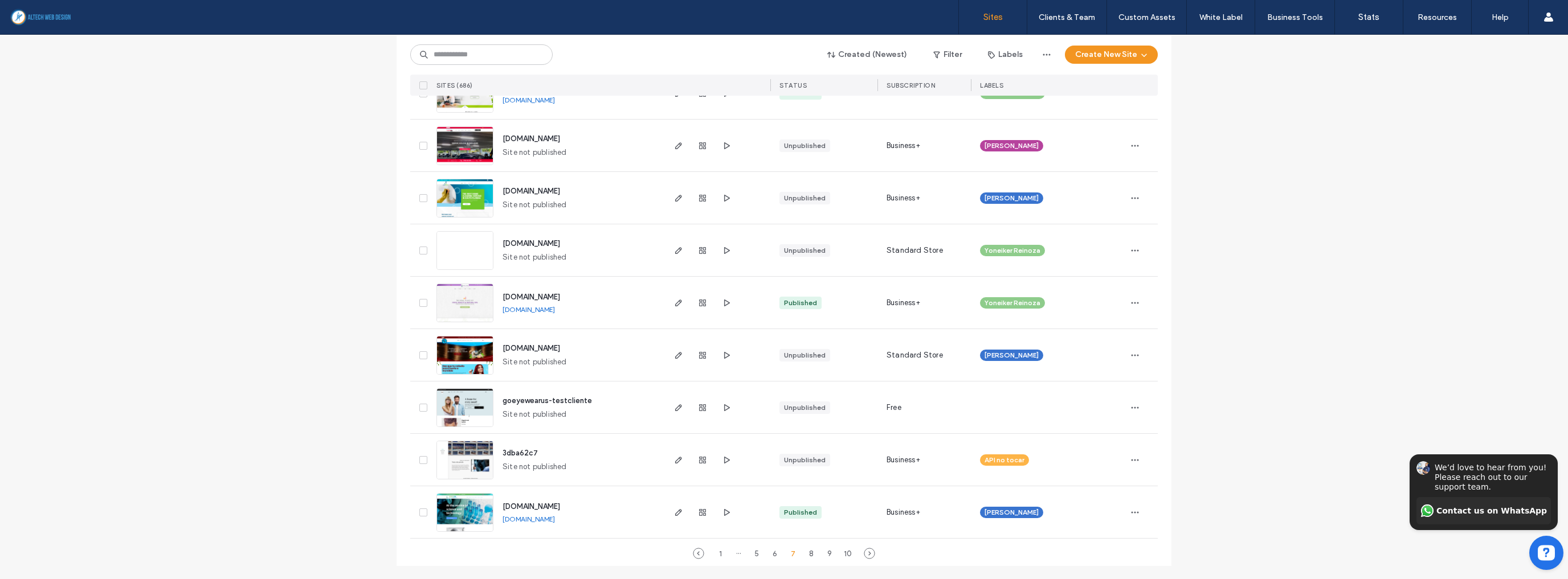
click at [555, 518] on link "[DOMAIN_NAME]" at bounding box center [528, 519] width 52 height 9
click at [775, 550] on div "6" at bounding box center [775, 553] width 14 height 14
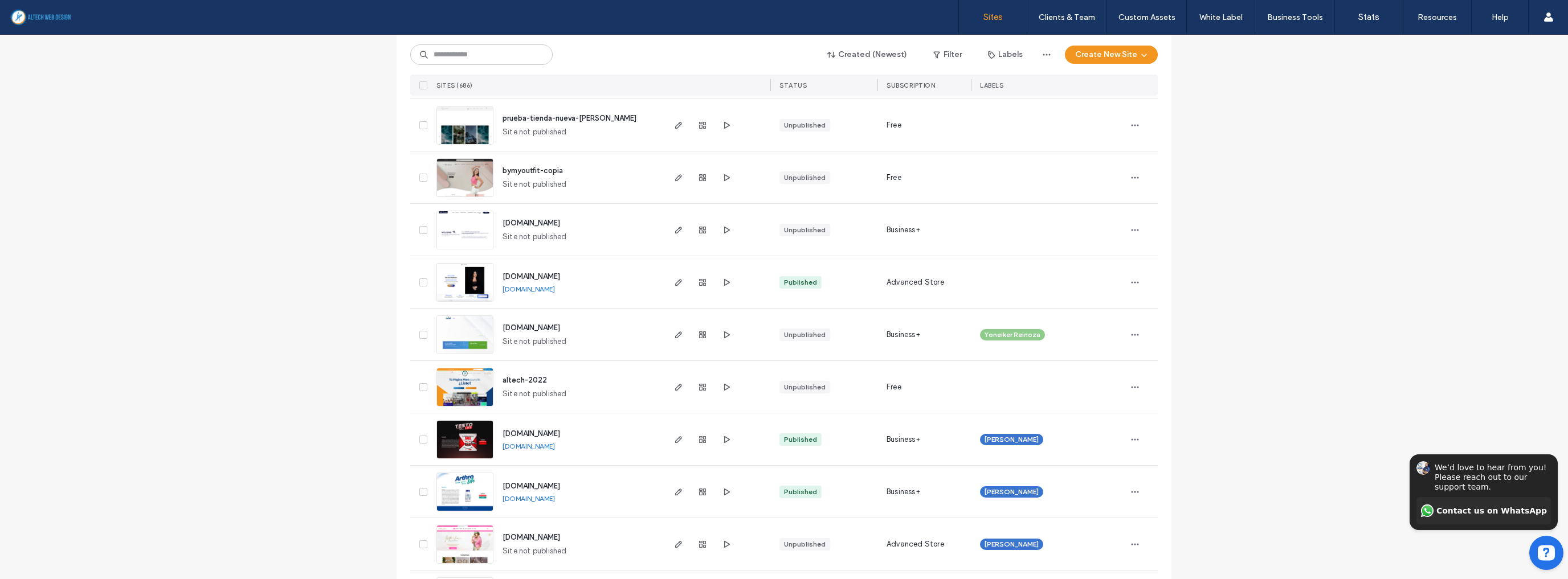
scroll to position [2886, 0]
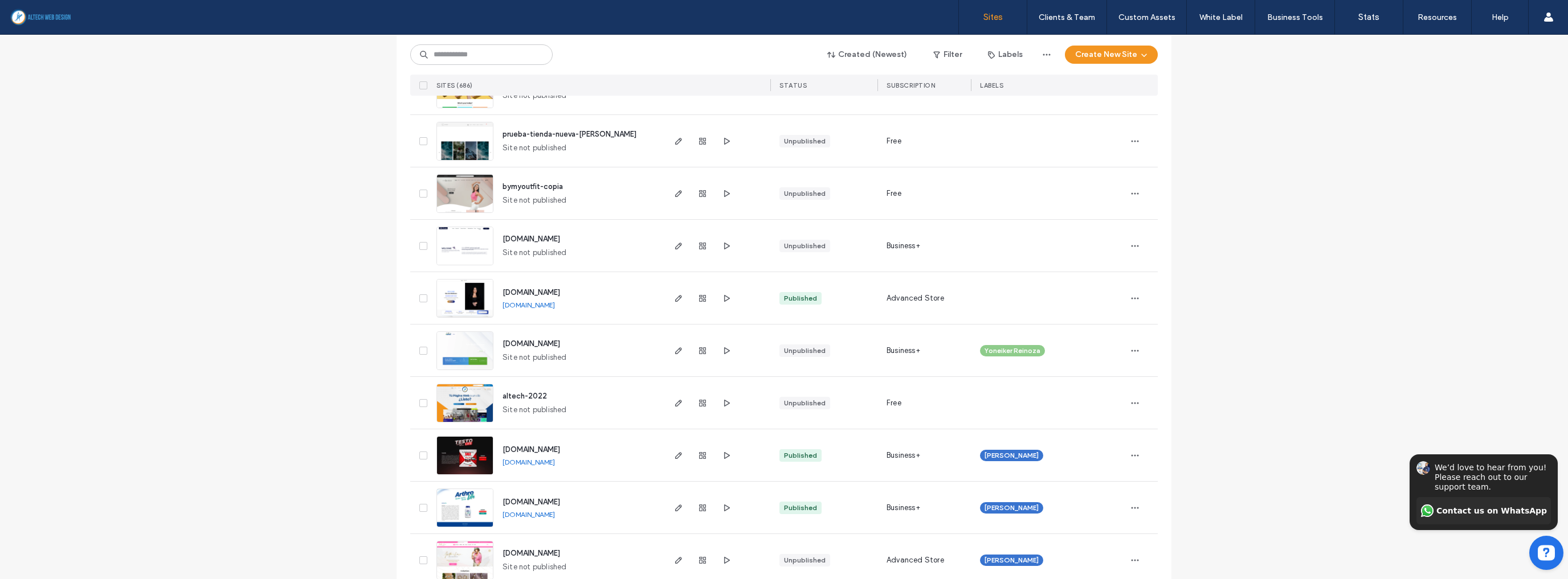
click at [555, 303] on link "[DOMAIN_NAME]" at bounding box center [528, 305] width 52 height 9
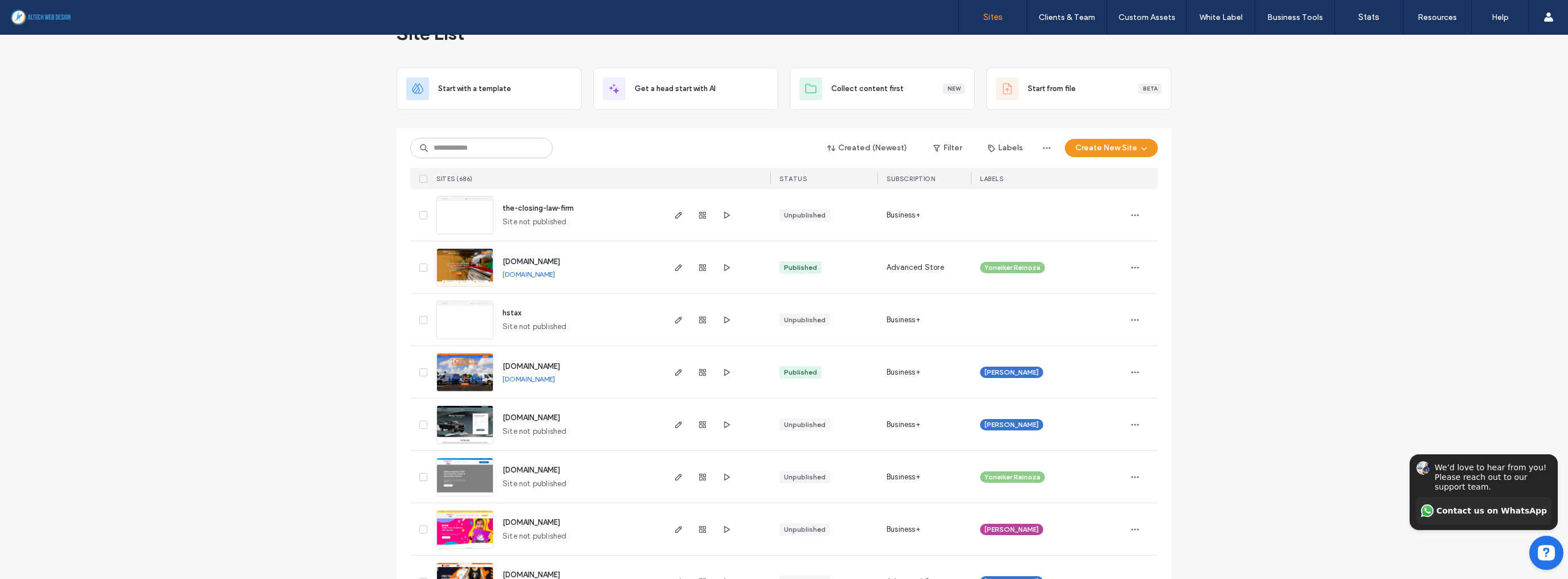
scroll to position [16, 0]
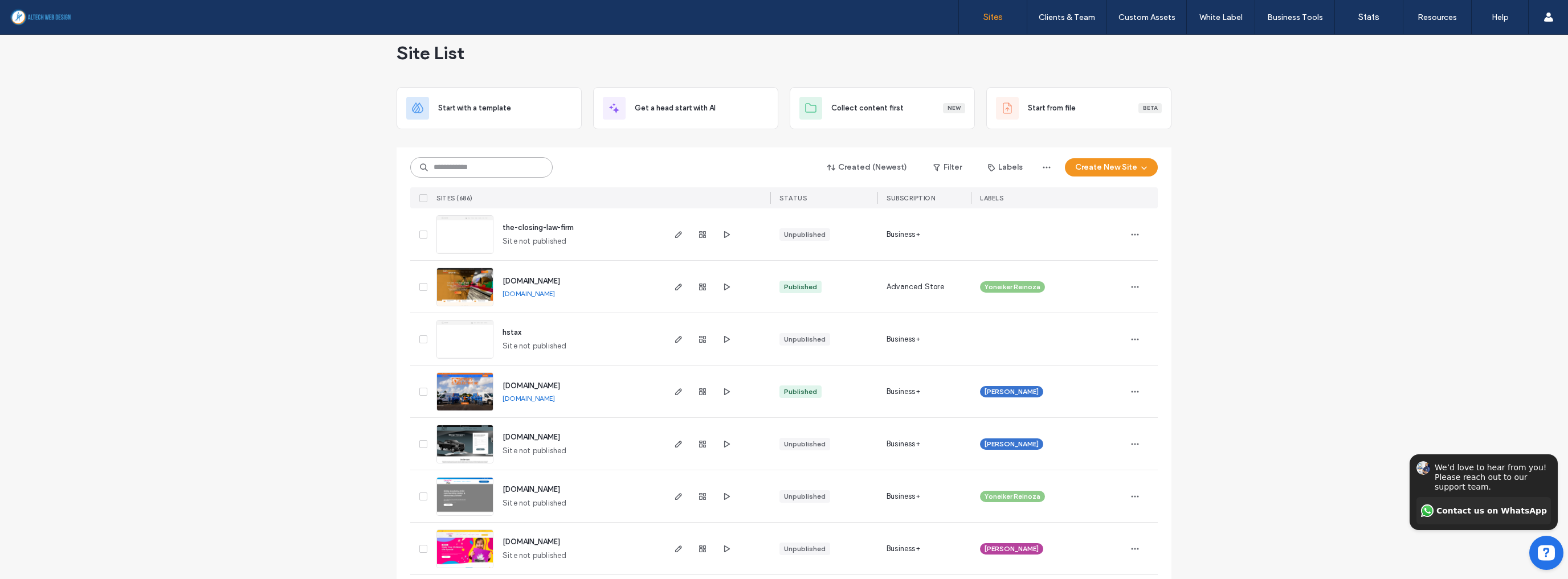
click at [530, 170] on input at bounding box center [481, 168] width 142 height 21
type input "***"
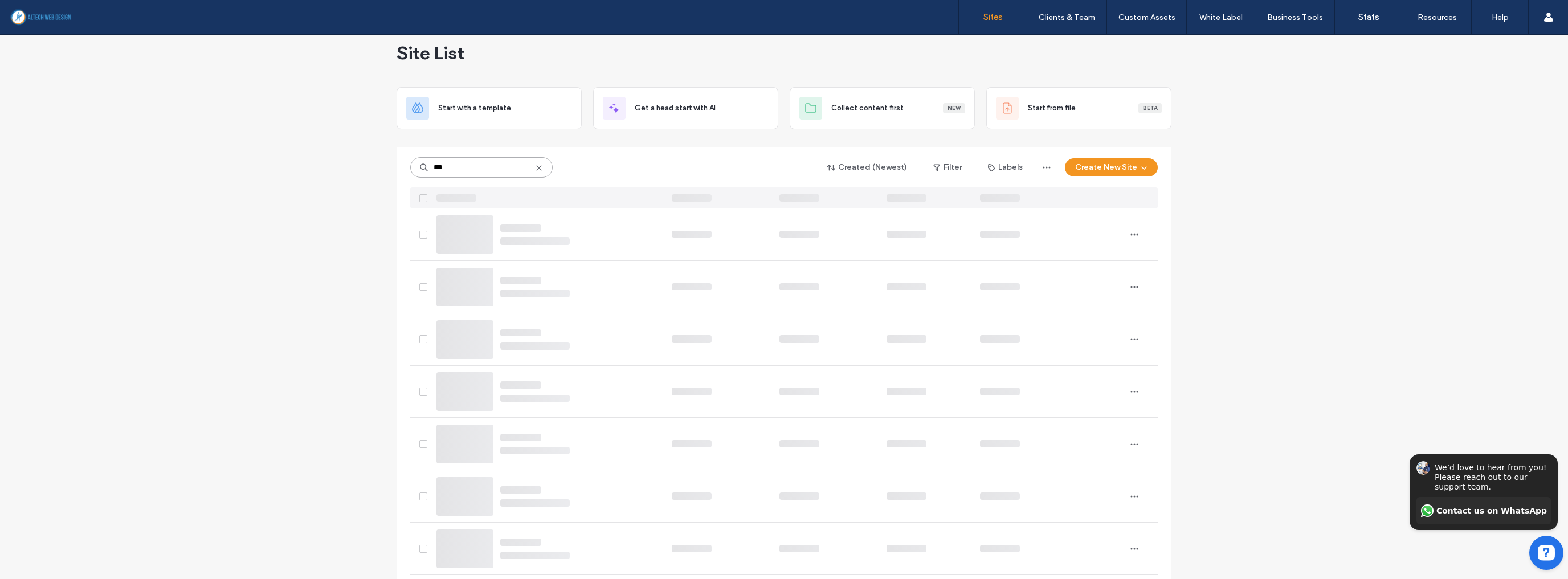
scroll to position [0, 0]
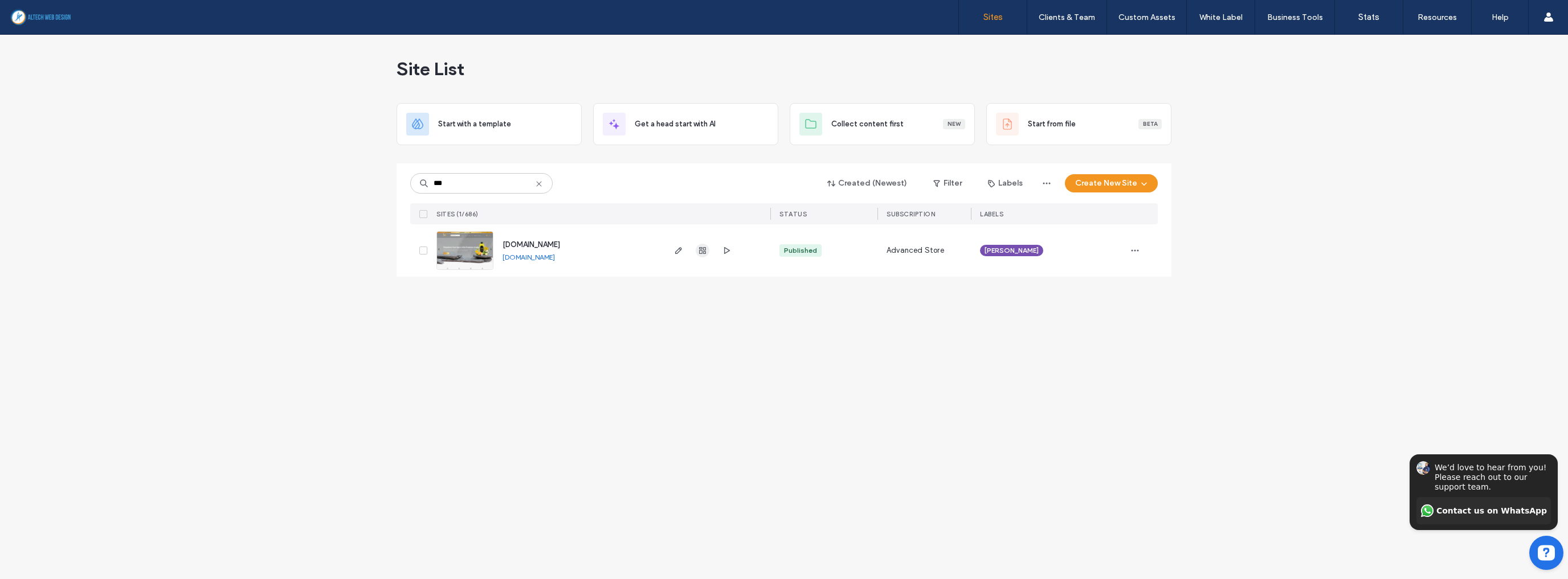
click at [698, 252] on icon "button" at bounding box center [702, 250] width 9 height 9
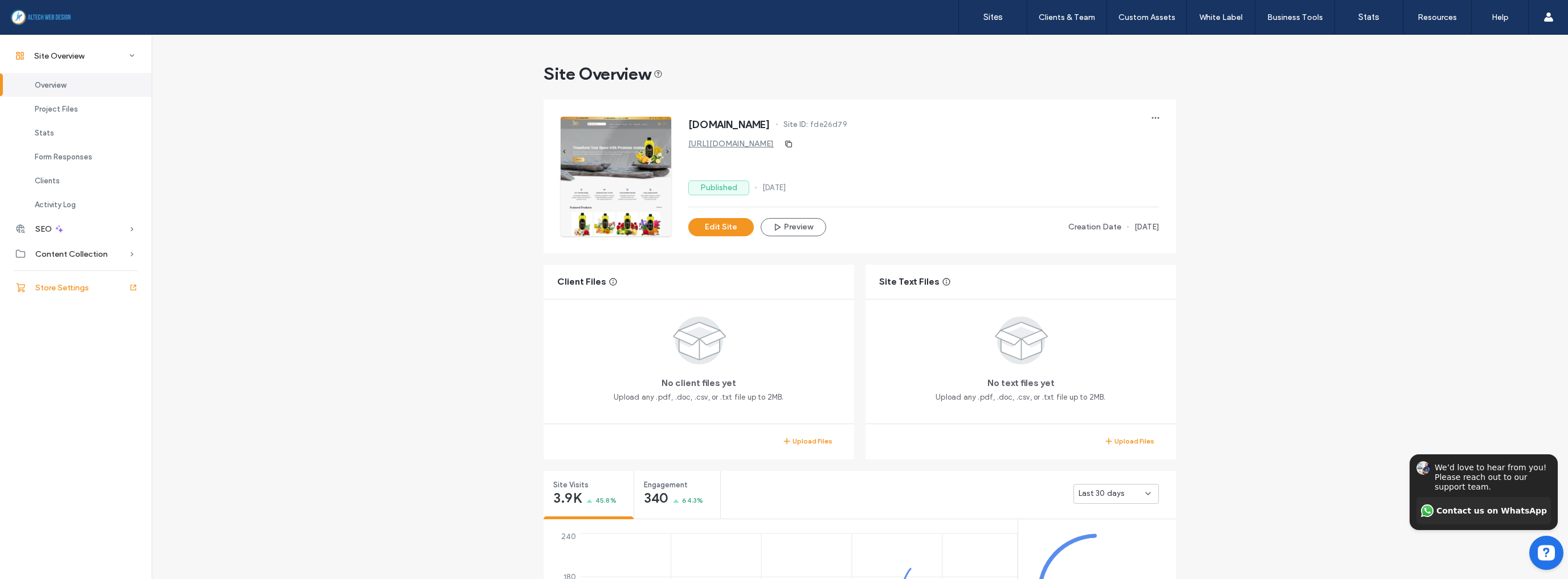
click at [76, 286] on span "Store Settings" at bounding box center [62, 287] width 53 height 9
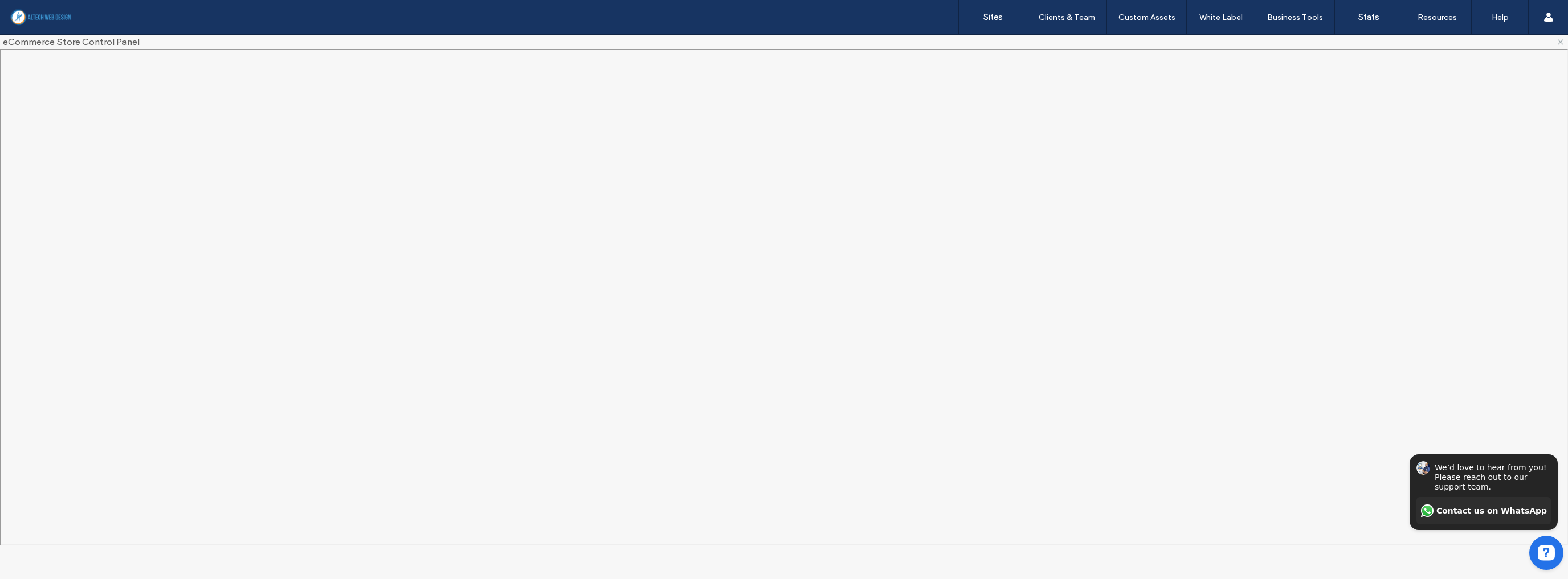
click at [1561, 44] on icon at bounding box center [1560, 42] width 9 height 9
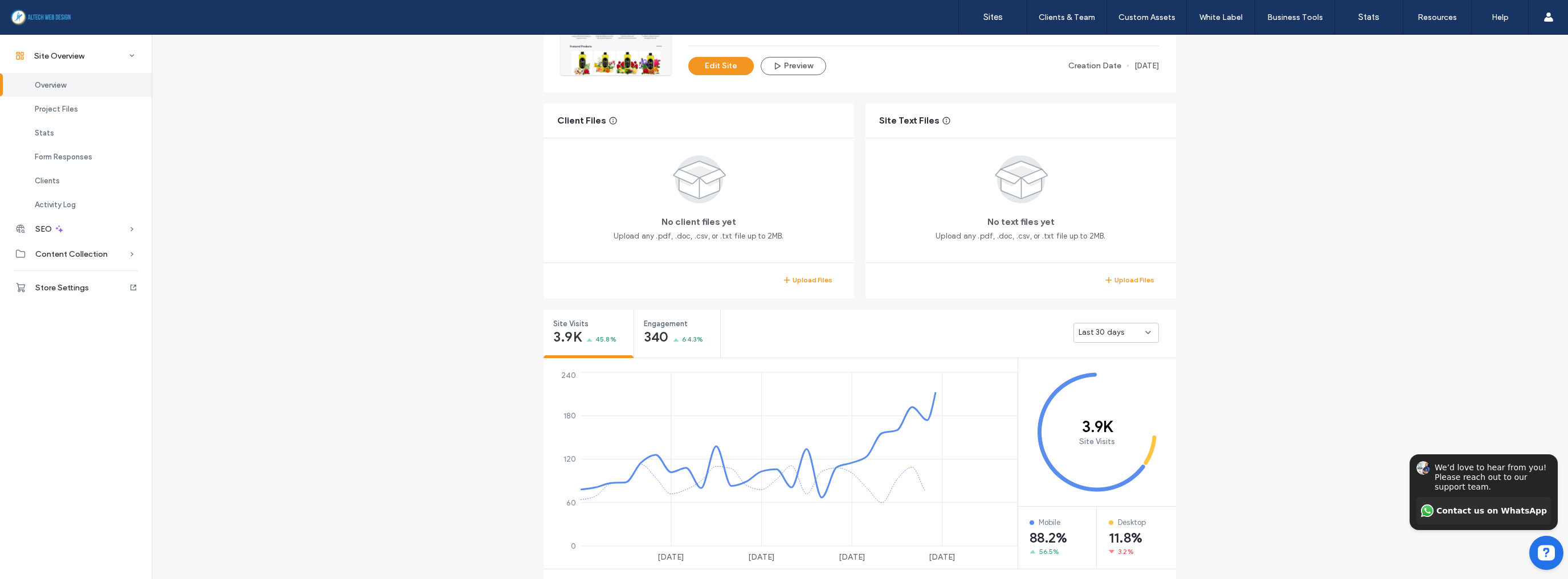
scroll to position [274, 0]
